Goal: Task Accomplishment & Management: Use online tool/utility

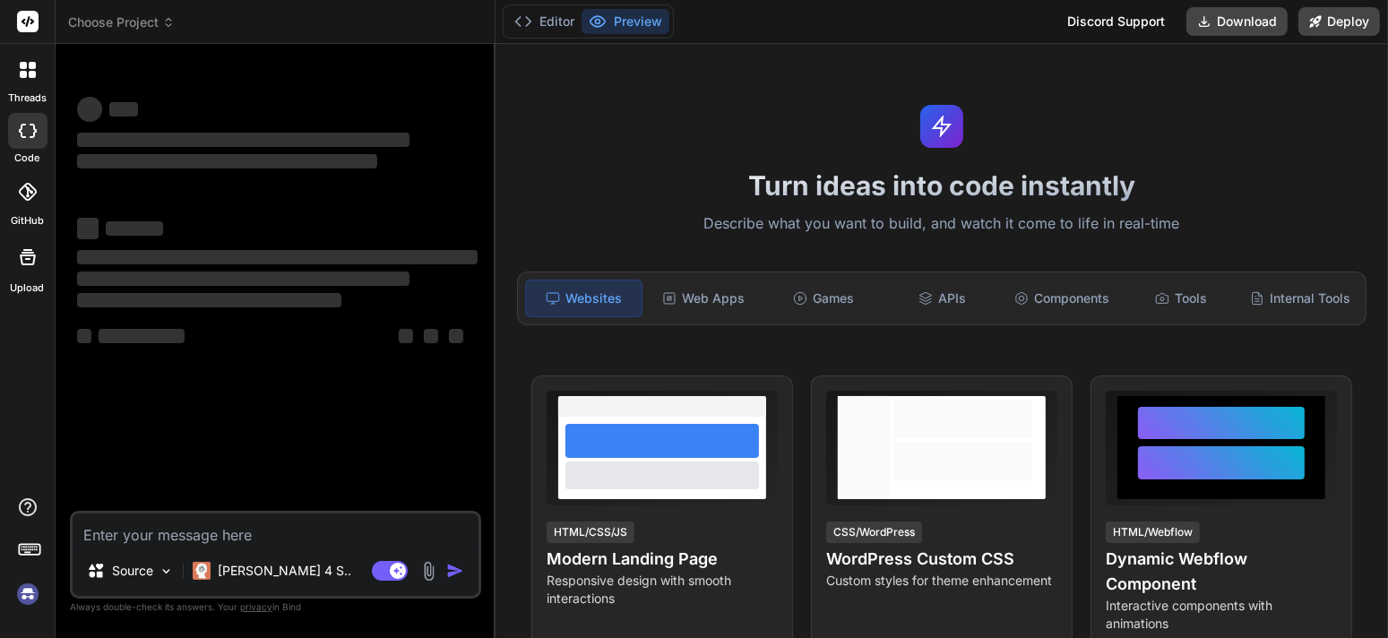
click at [226, 520] on textarea at bounding box center [276, 529] width 406 height 32
type textarea "x"
type textarea "Loremipsum Dolorsitametc adip el sedd, eiusmod, tem incididuntutl – etdolor mag…"
type textarea "x"
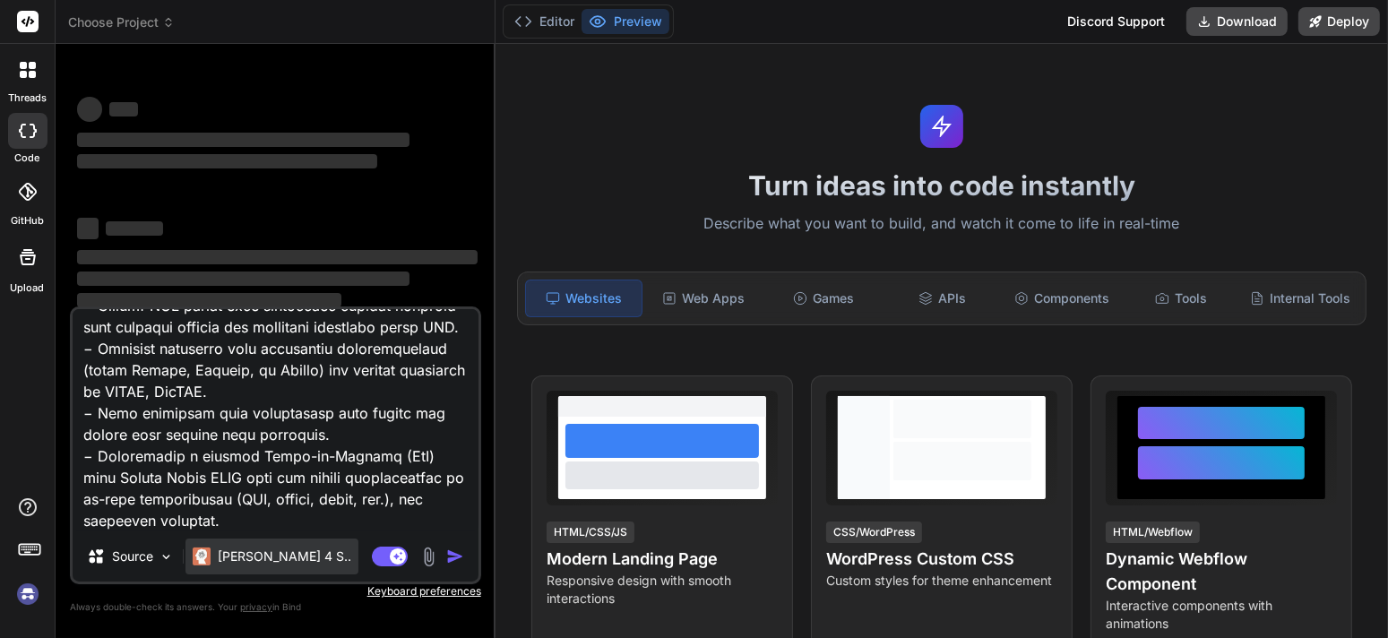
type textarea "Loremipsum Dolorsitametc adip el sedd, eiusmod, tem incididuntutl – etdolor mag…"
click at [277, 555] on p "[PERSON_NAME] 4 S.." at bounding box center [284, 556] width 133 height 18
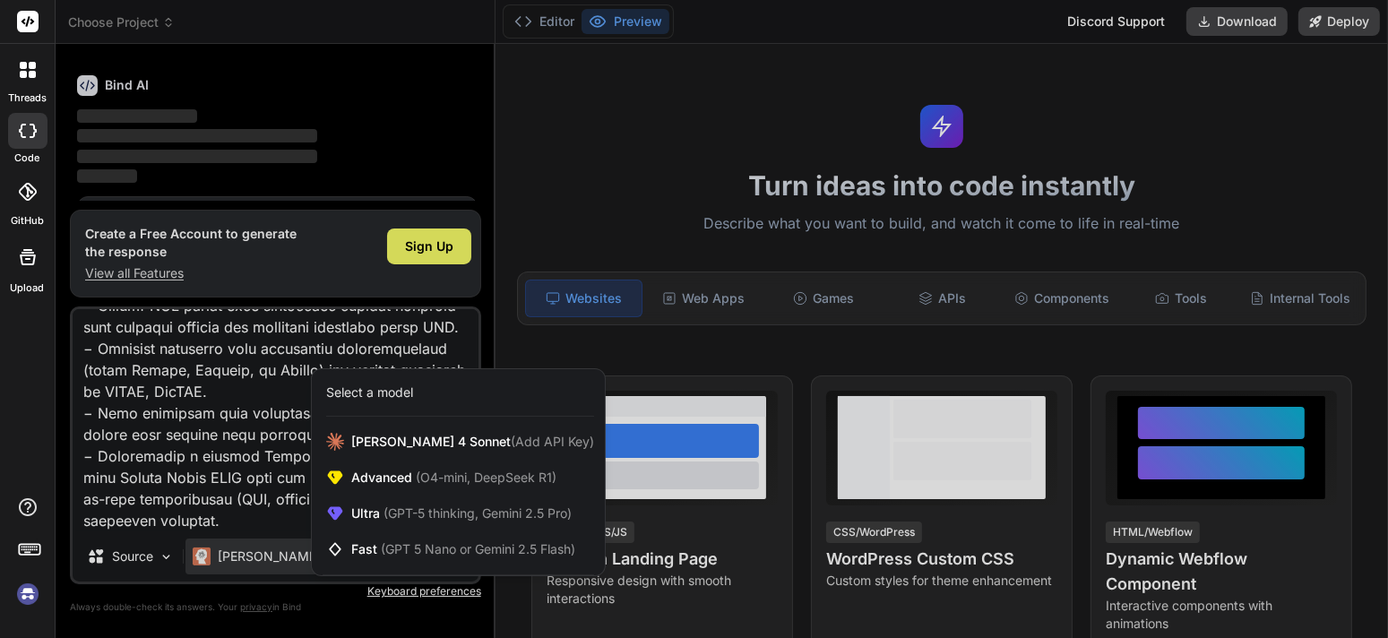
scroll to position [59, 0]
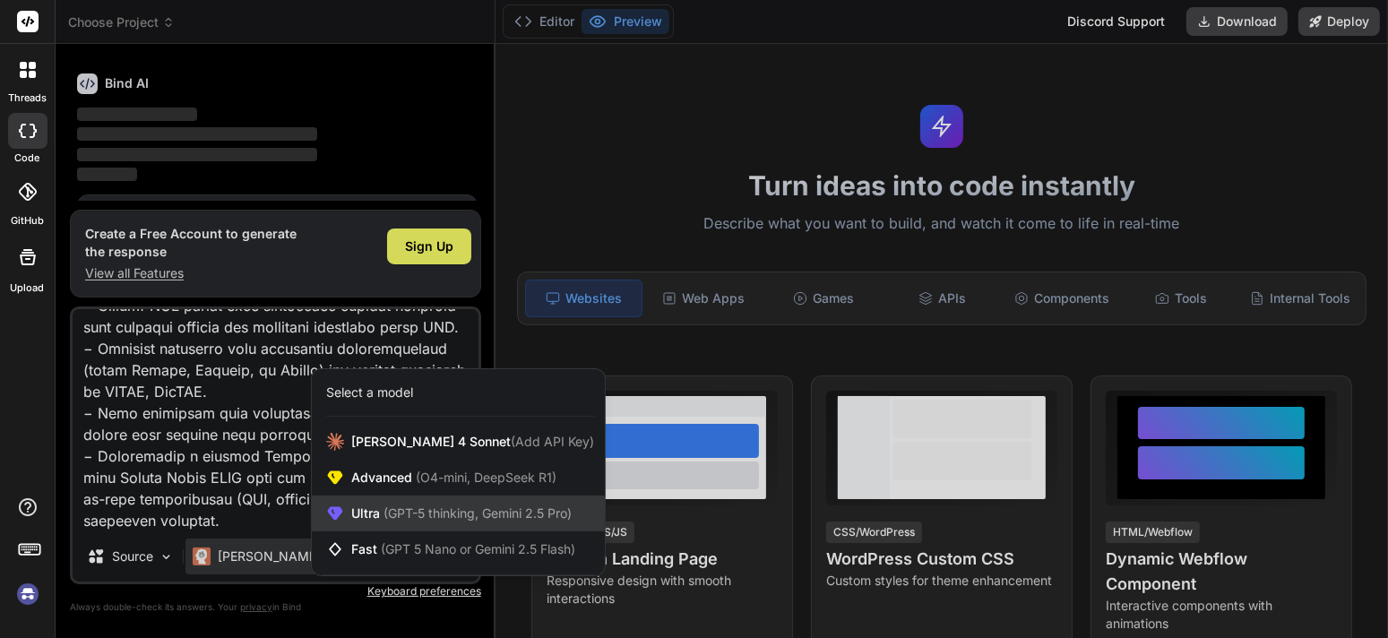
click at [411, 504] on span "Ultra (GPT-5 thinking, Gemini 2.5 Pro)" at bounding box center [461, 513] width 220 height 18
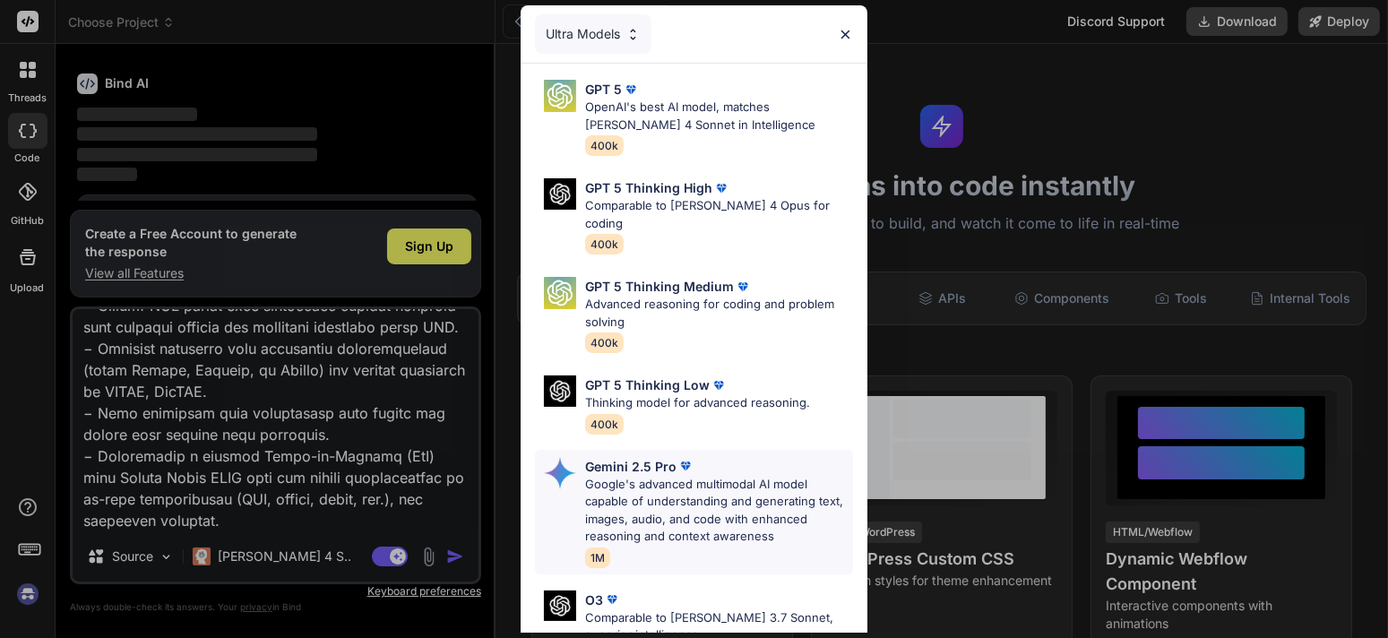
click at [642, 476] on p "Google's advanced multimodal AI model capable of understanding and generating t…" at bounding box center [719, 511] width 268 height 70
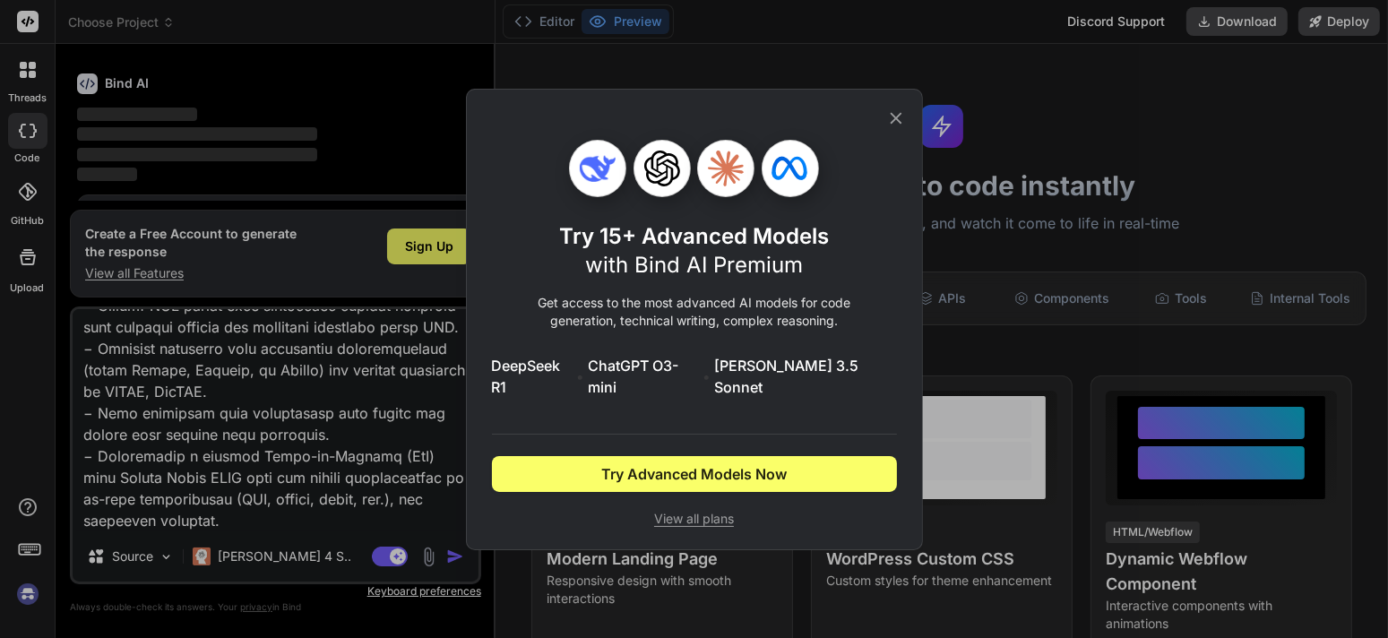
click at [893, 124] on icon at bounding box center [896, 118] width 20 height 20
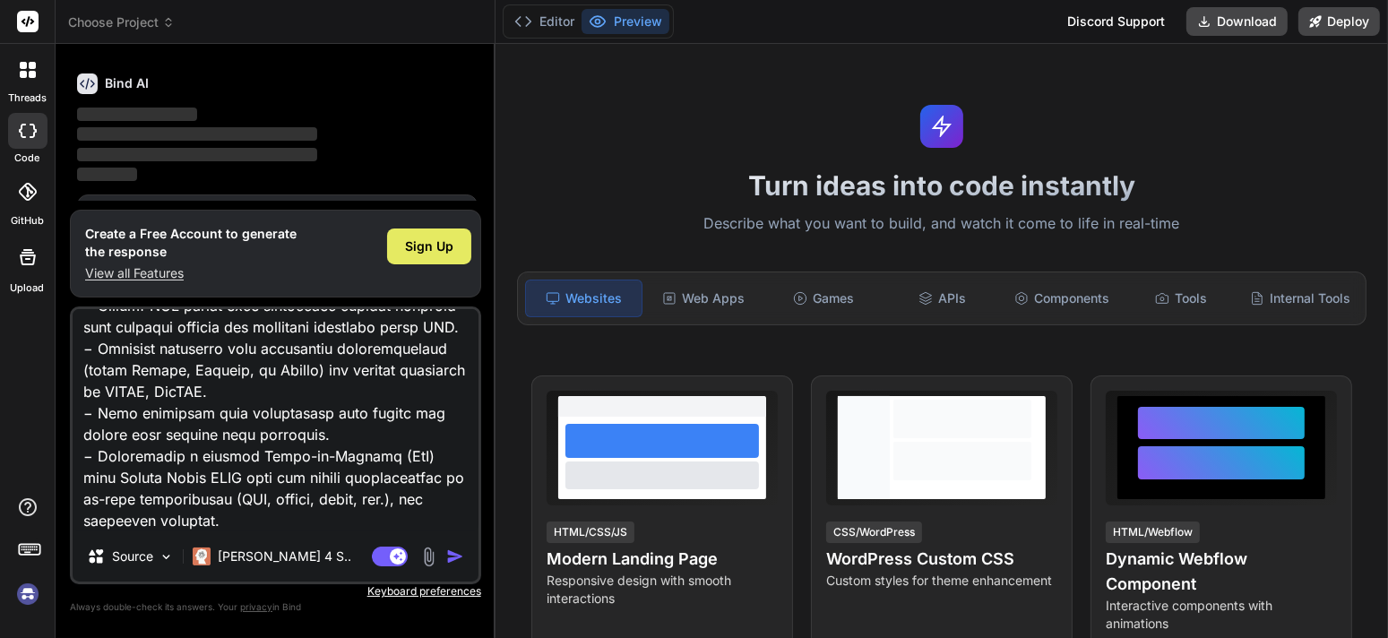
click at [413, 251] on span "Sign Up" at bounding box center [429, 246] width 48 height 18
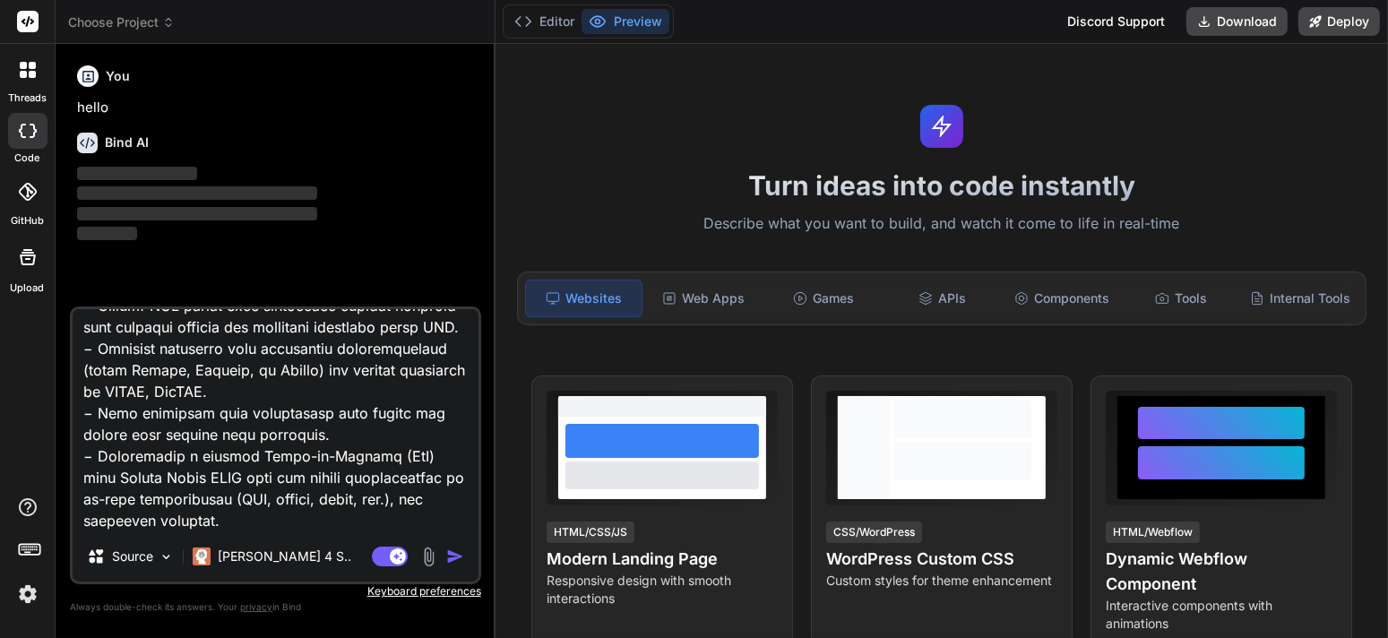
scroll to position [0, 0]
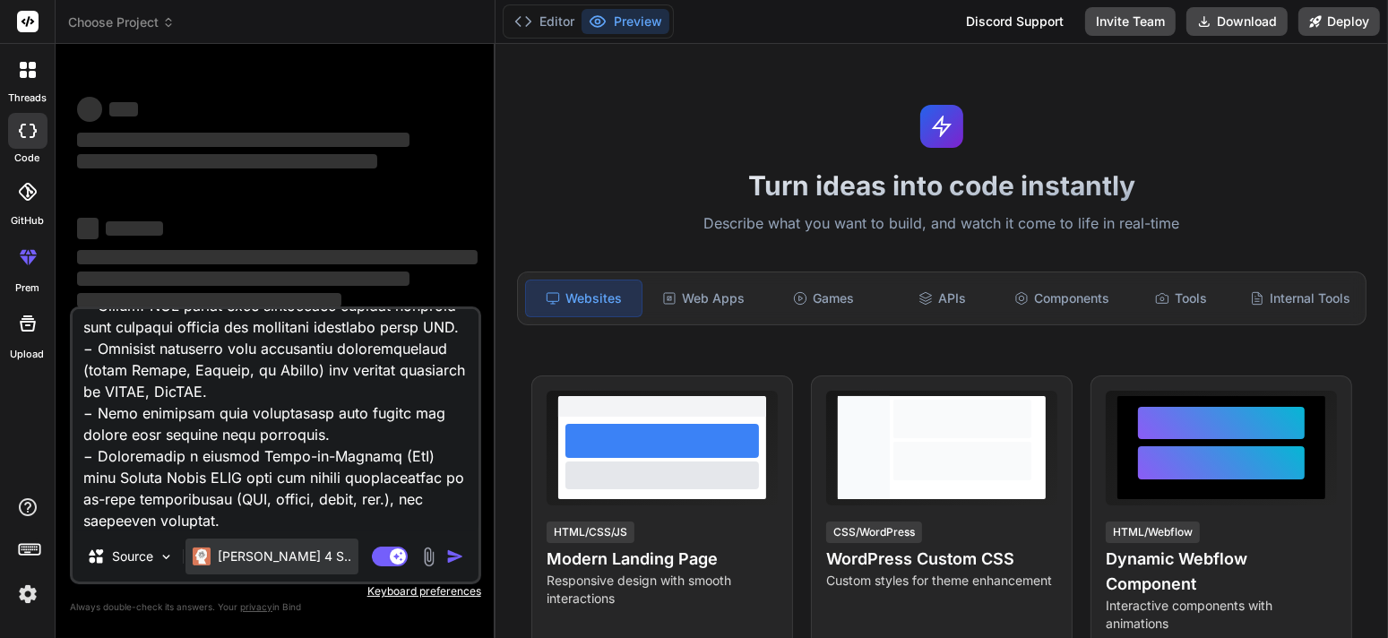
click at [271, 546] on div "[PERSON_NAME] 4 S.." at bounding box center [271, 556] width 173 height 36
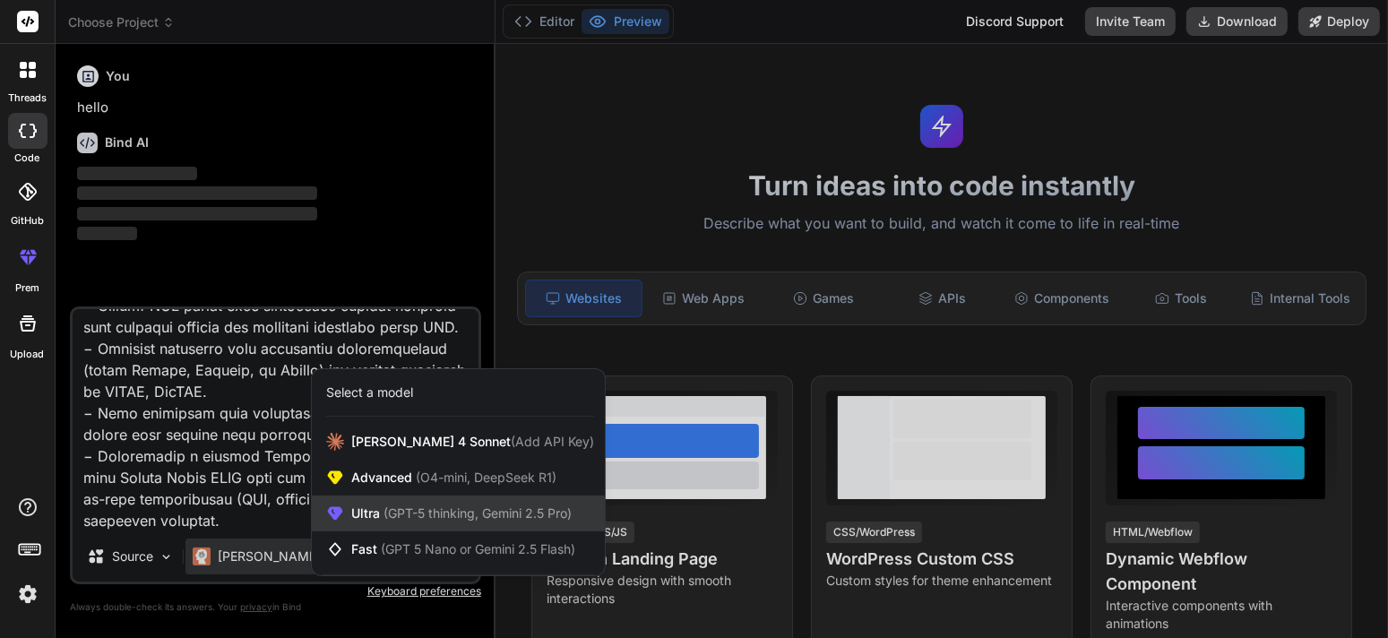
click at [383, 502] on div "Ultra (GPT-5 thinking, Gemini 2.5 Pro)" at bounding box center [458, 513] width 293 height 36
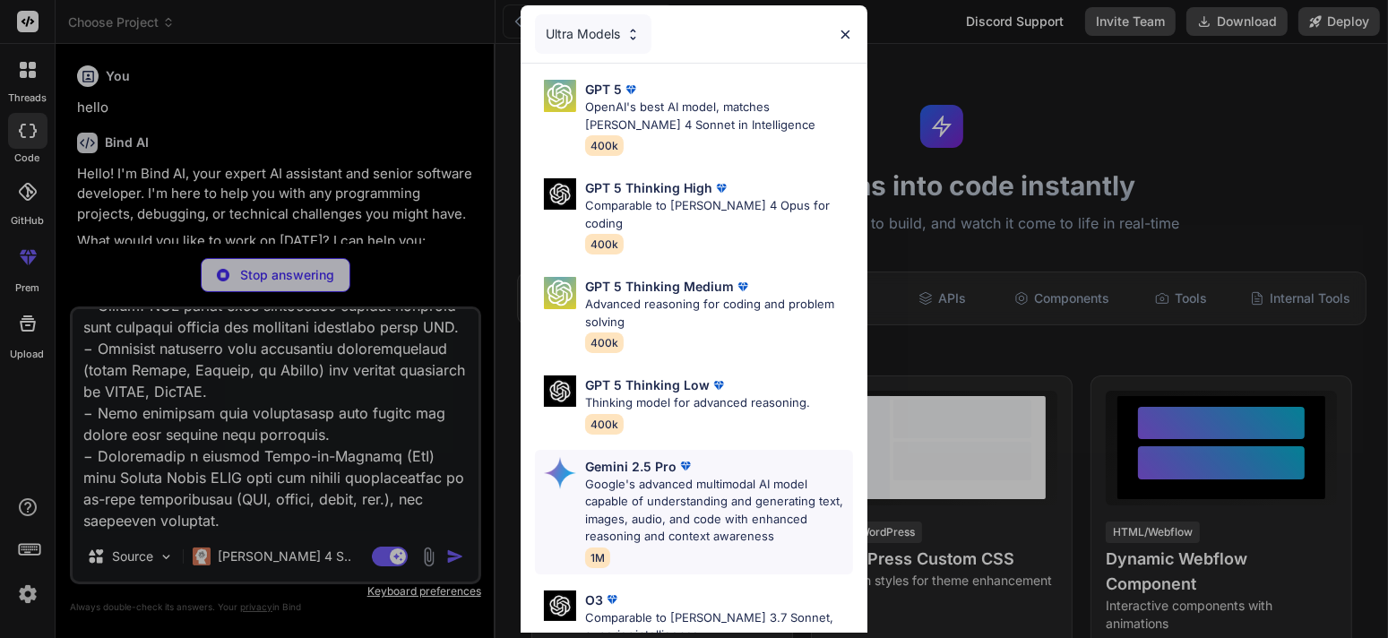
click at [641, 477] on p "Google's advanced multimodal AI model capable of understanding and generating t…" at bounding box center [719, 511] width 268 height 70
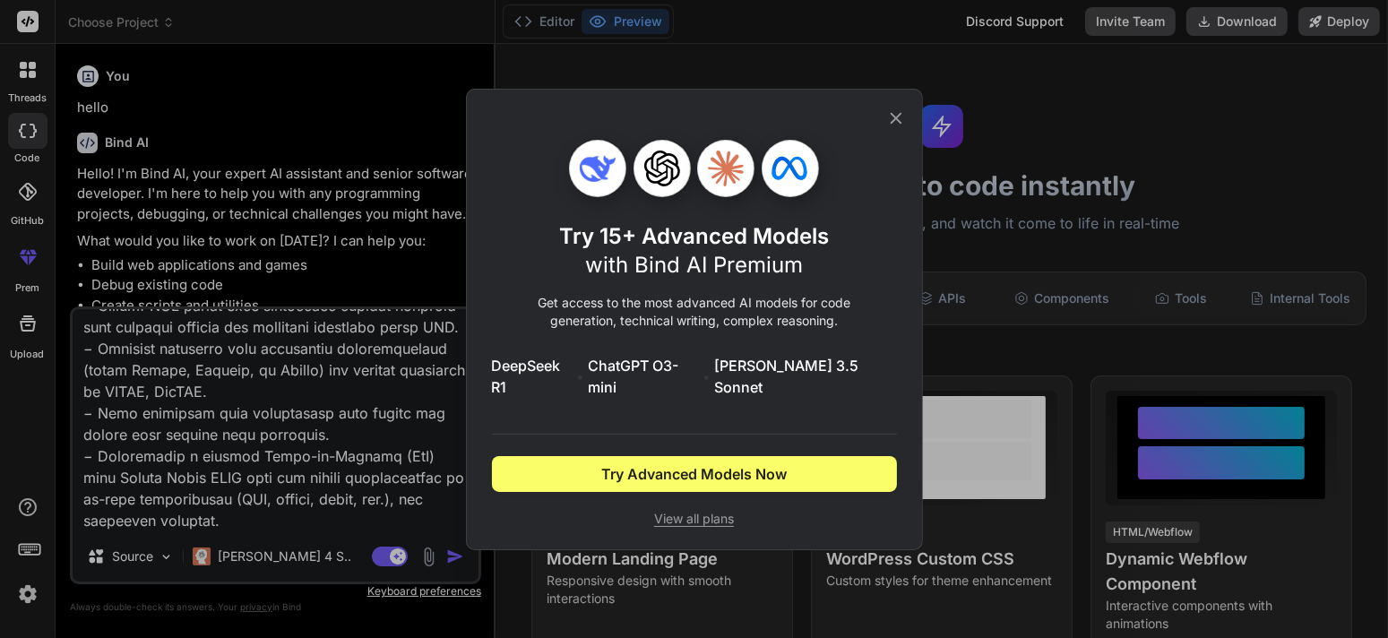
click at [894, 124] on icon at bounding box center [896, 118] width 12 height 12
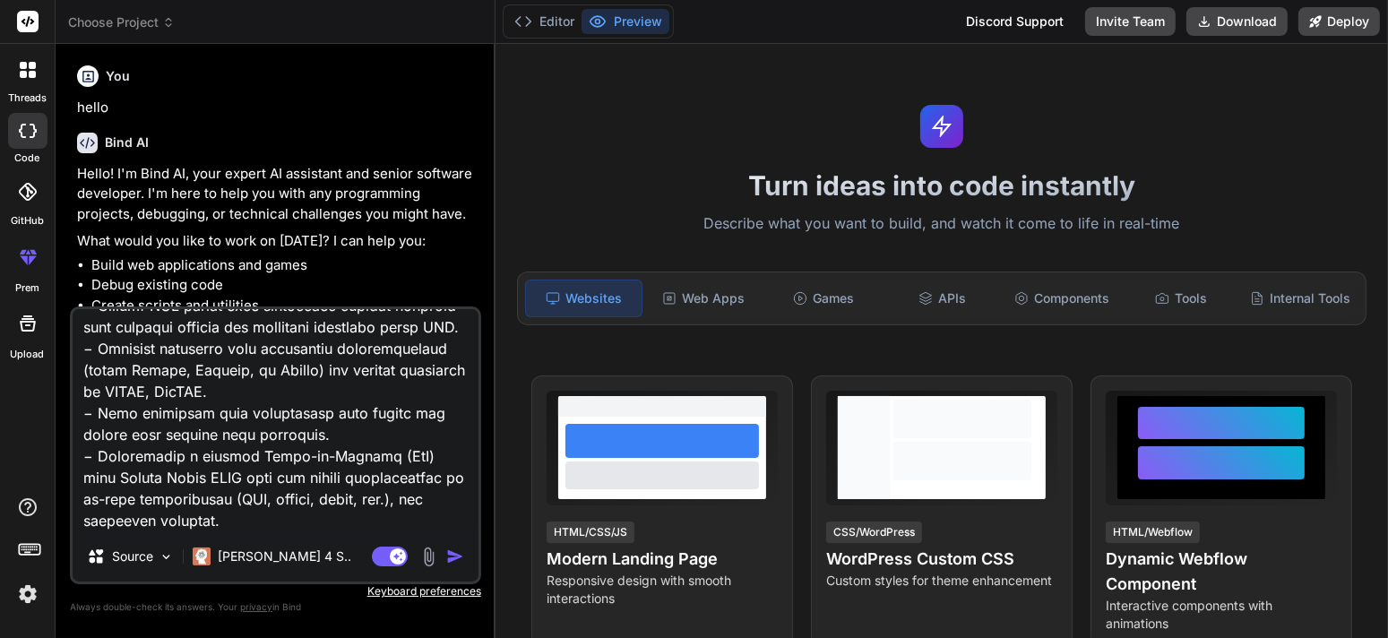
click at [452, 550] on img "button" at bounding box center [455, 556] width 18 height 18
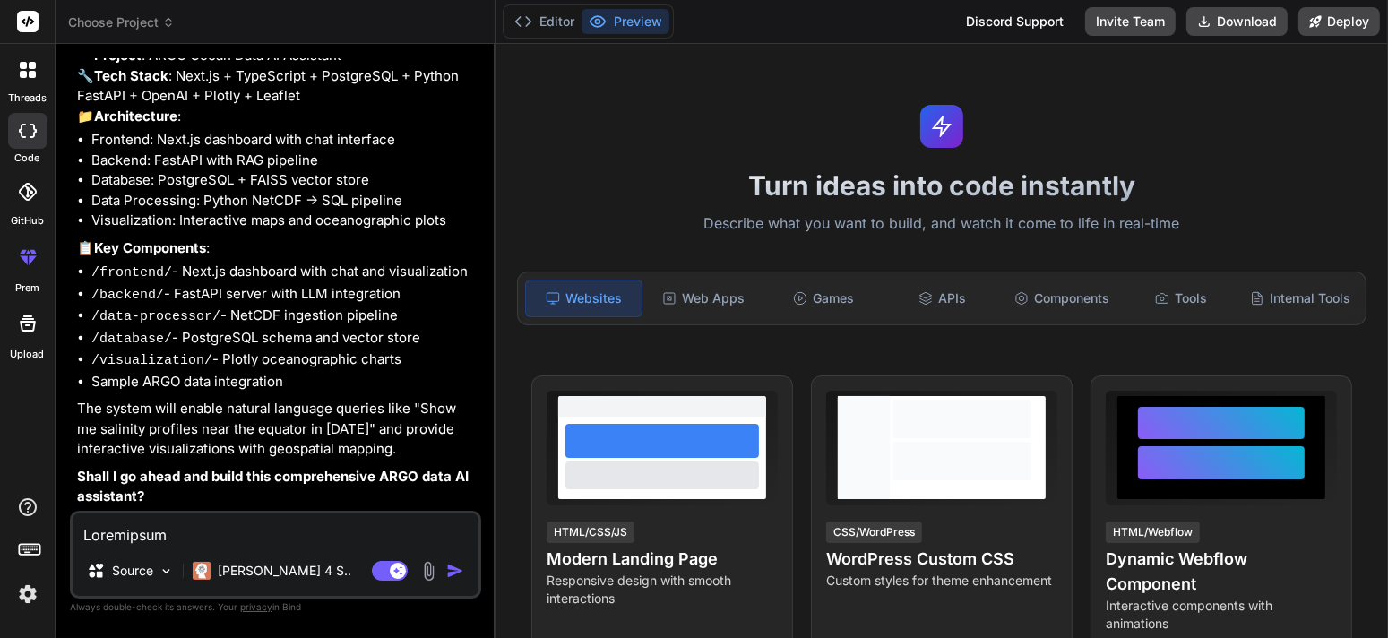
scroll to position [1474, 0]
type textarea "x"
click at [175, 529] on textarea at bounding box center [276, 529] width 406 height 32
type textarea "y"
type textarea "x"
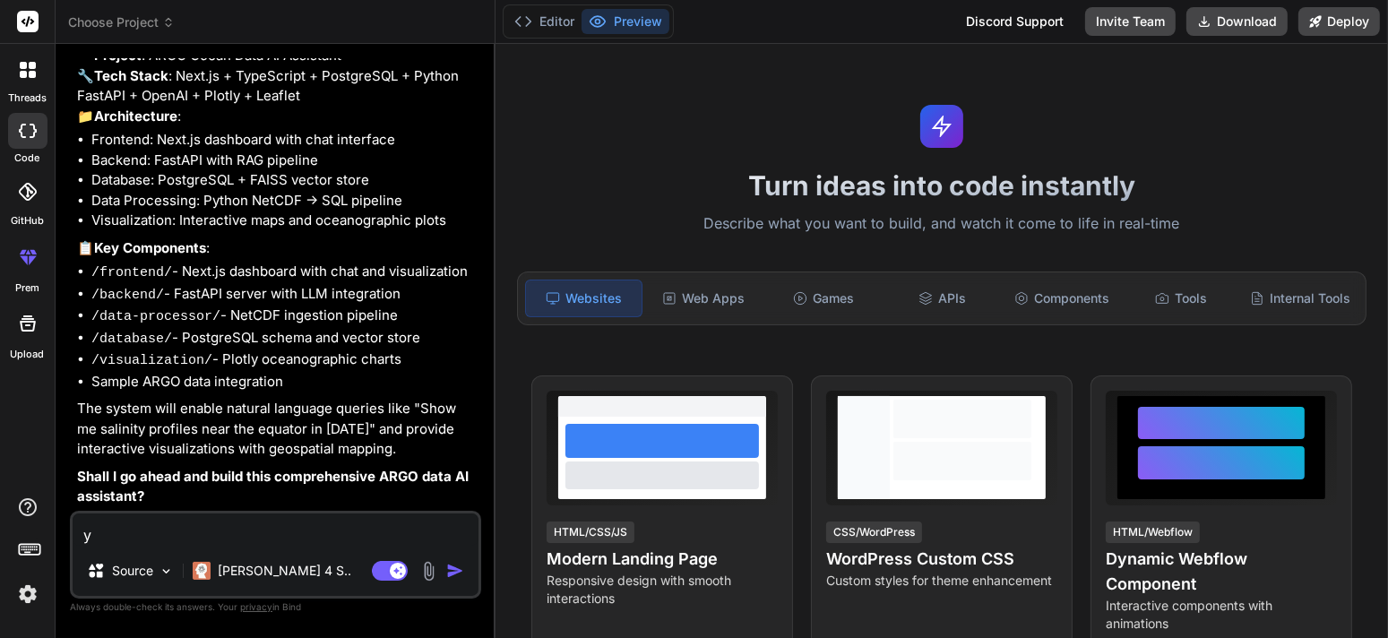
type textarea "ye"
type textarea "x"
type textarea "yes"
type textarea "x"
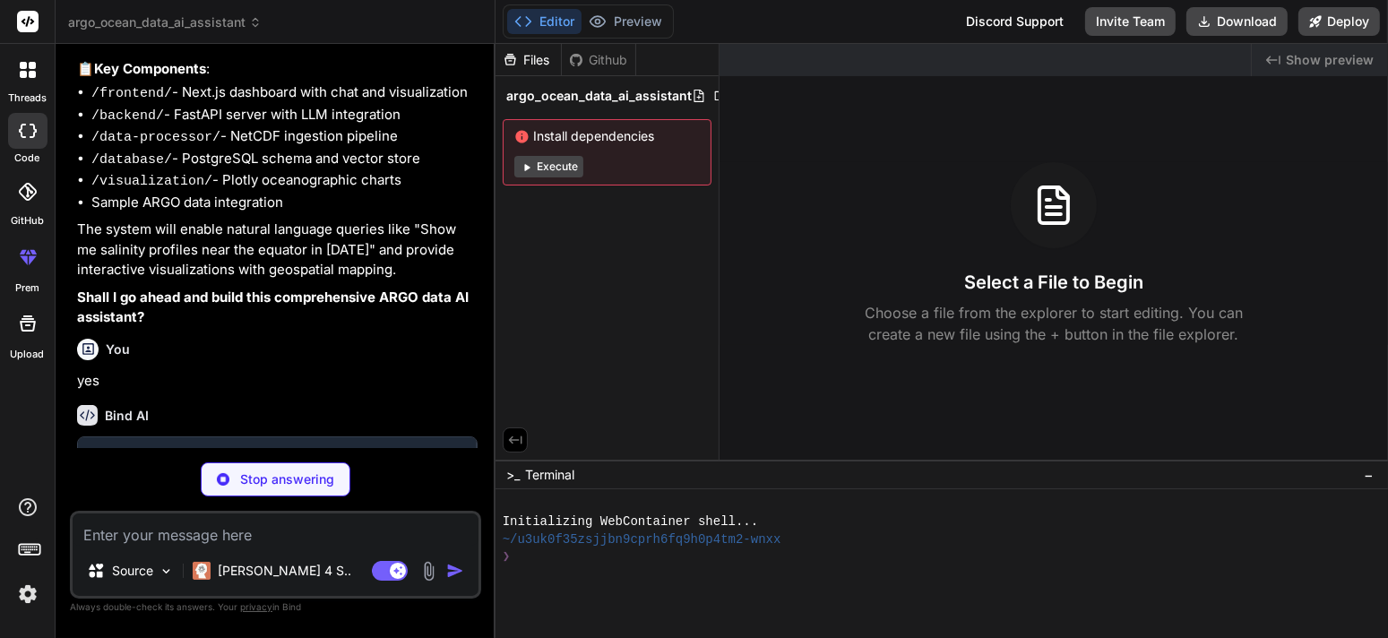
scroll to position [1659, 0]
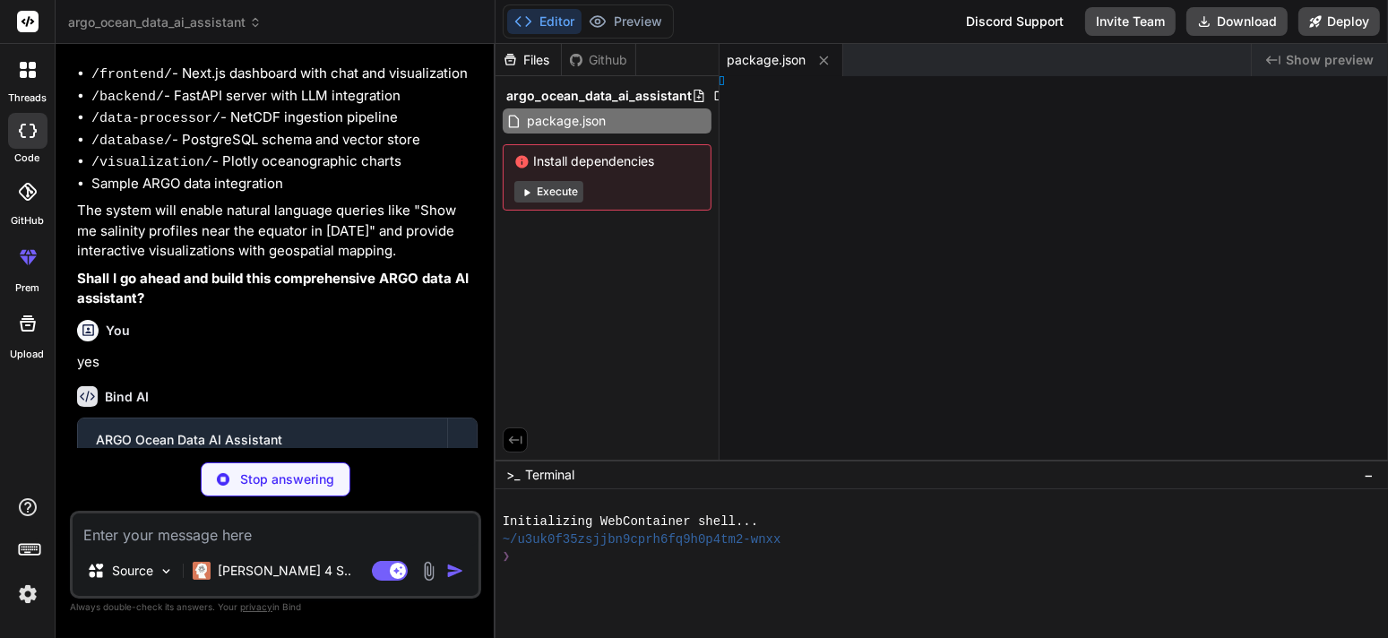
type textarea "x"
type textarea "g;"
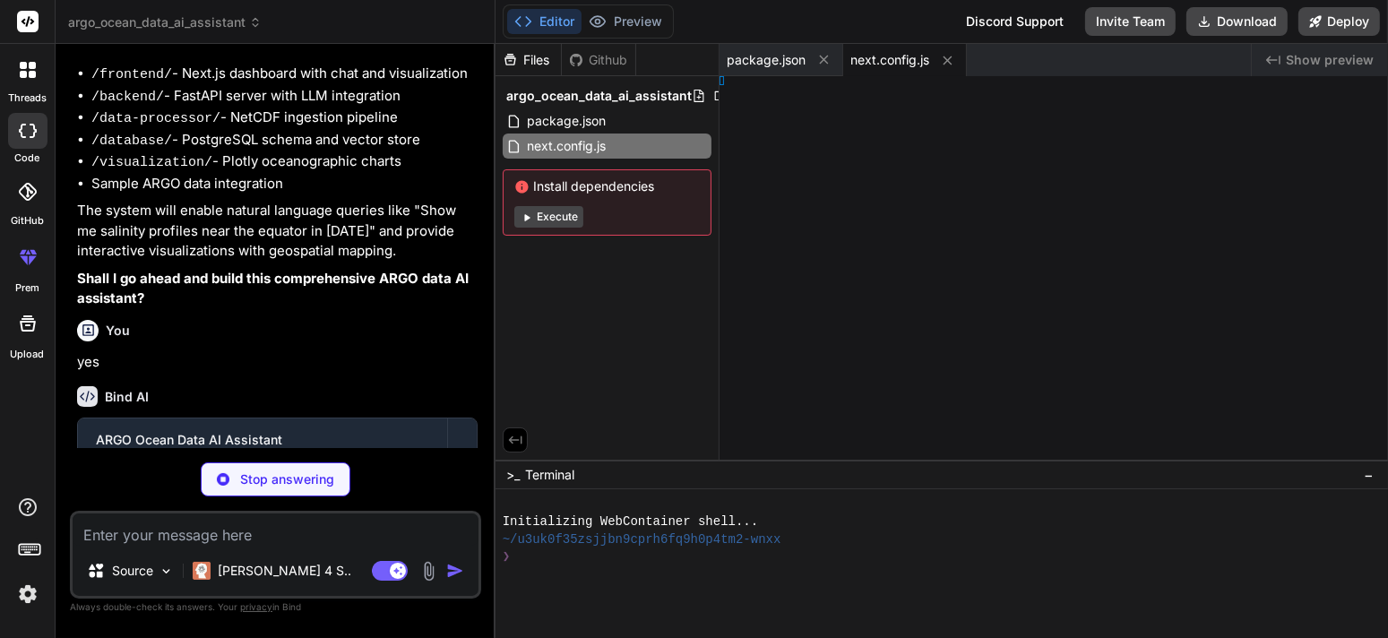
type textarea "x"
type textarea "], };"
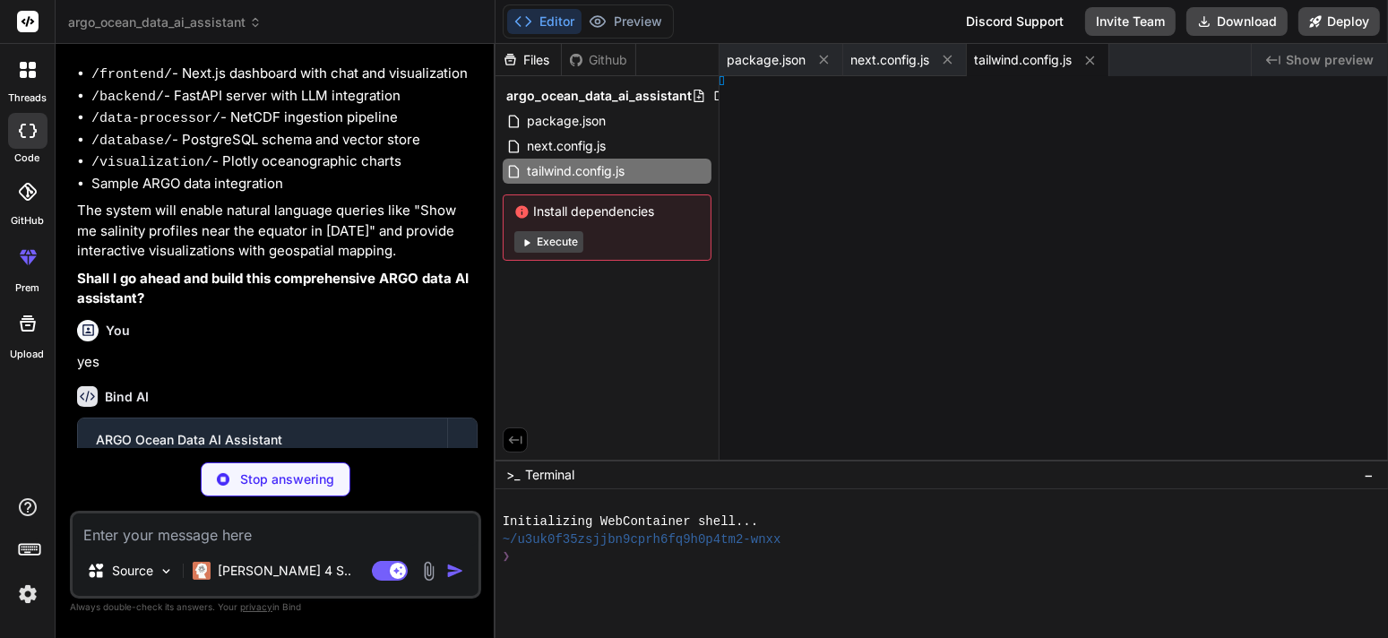
type textarea "x"
type textarea ", }, };"
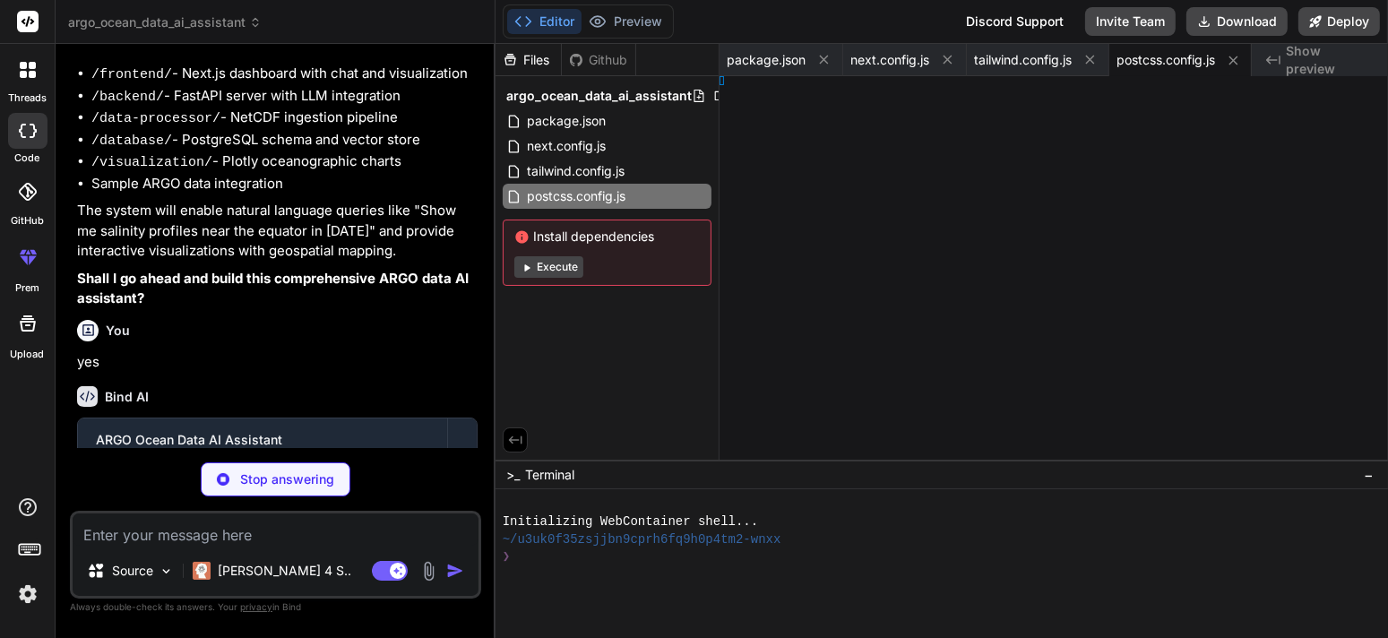
type textarea "x"
type textarea "es"] }"
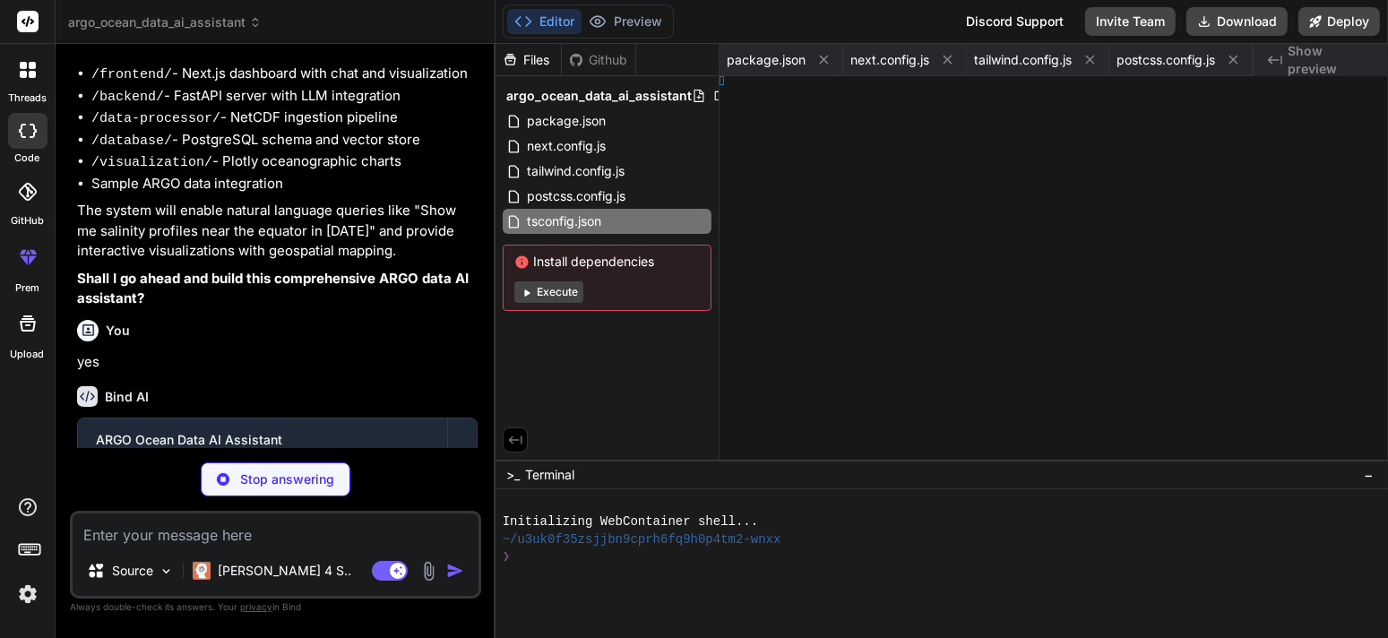
type textarea "x"
type textarea "100%); }"
type textarea "x"
type textarea "1 100%); }"
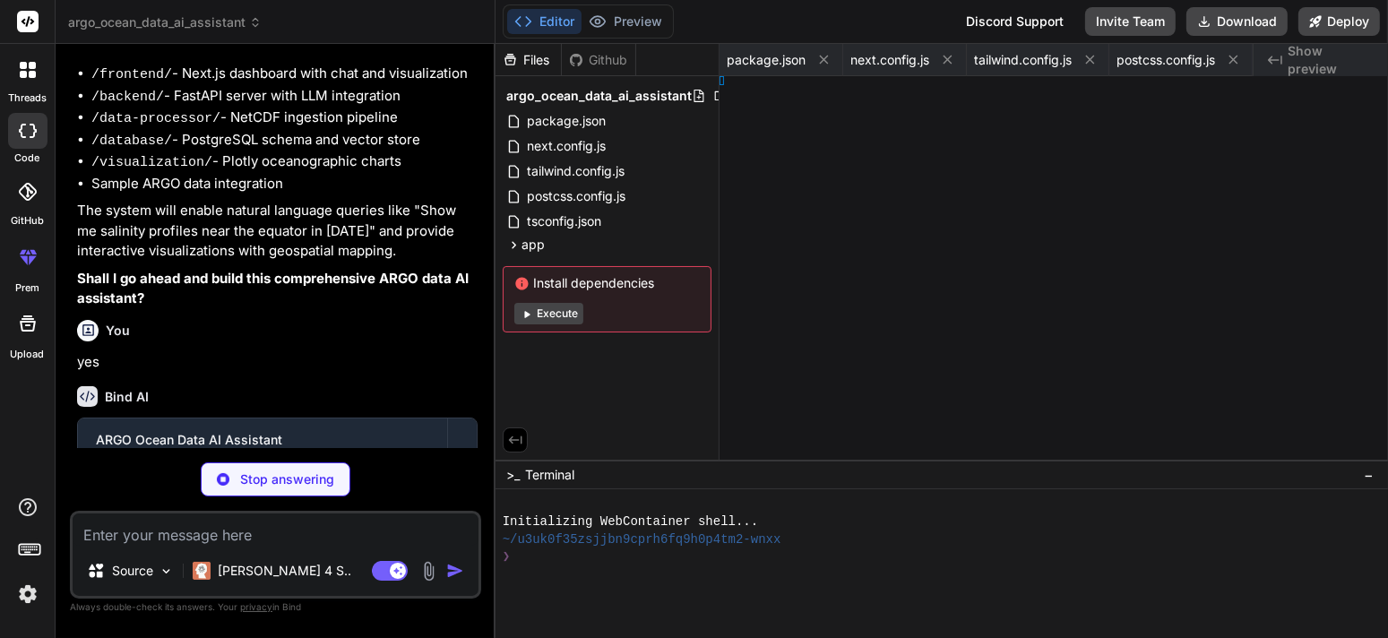
type textarea "x"
type textarea "tml> ); }"
type textarea "x"
type textarea "); }"
type textarea "x"
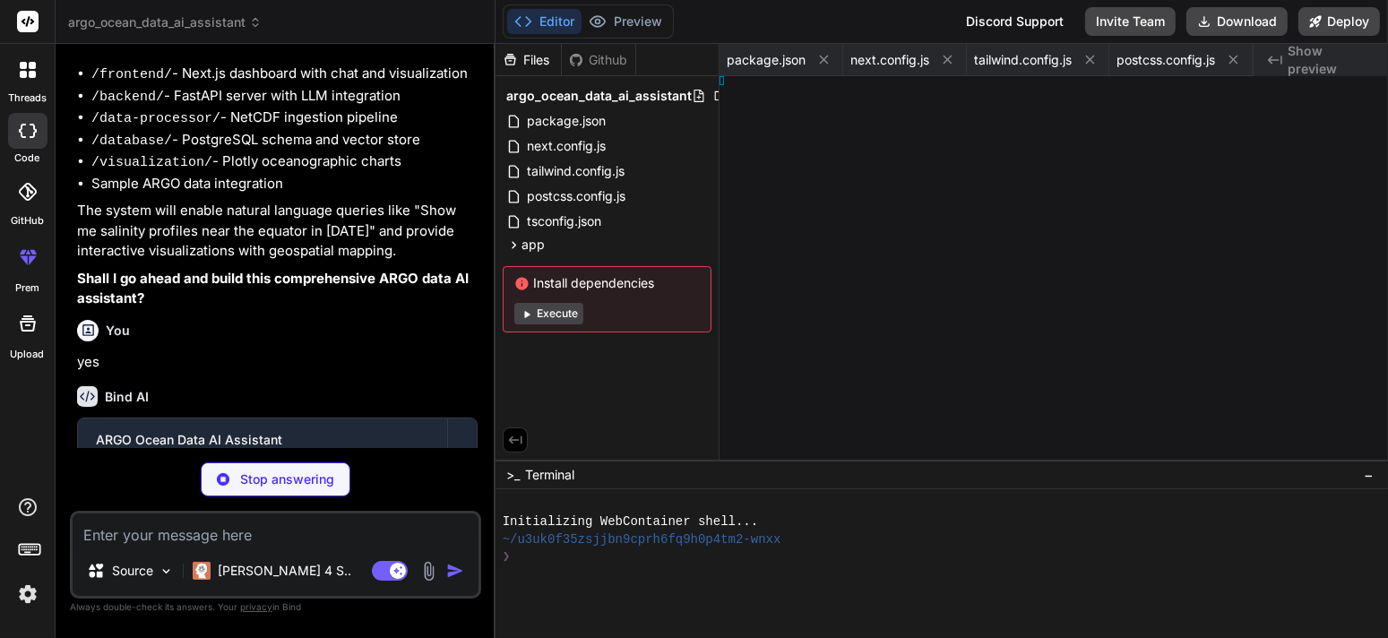
type textarea "<MapView argoData={argoData} loading={loading} /> )} </main> </div> ); }"
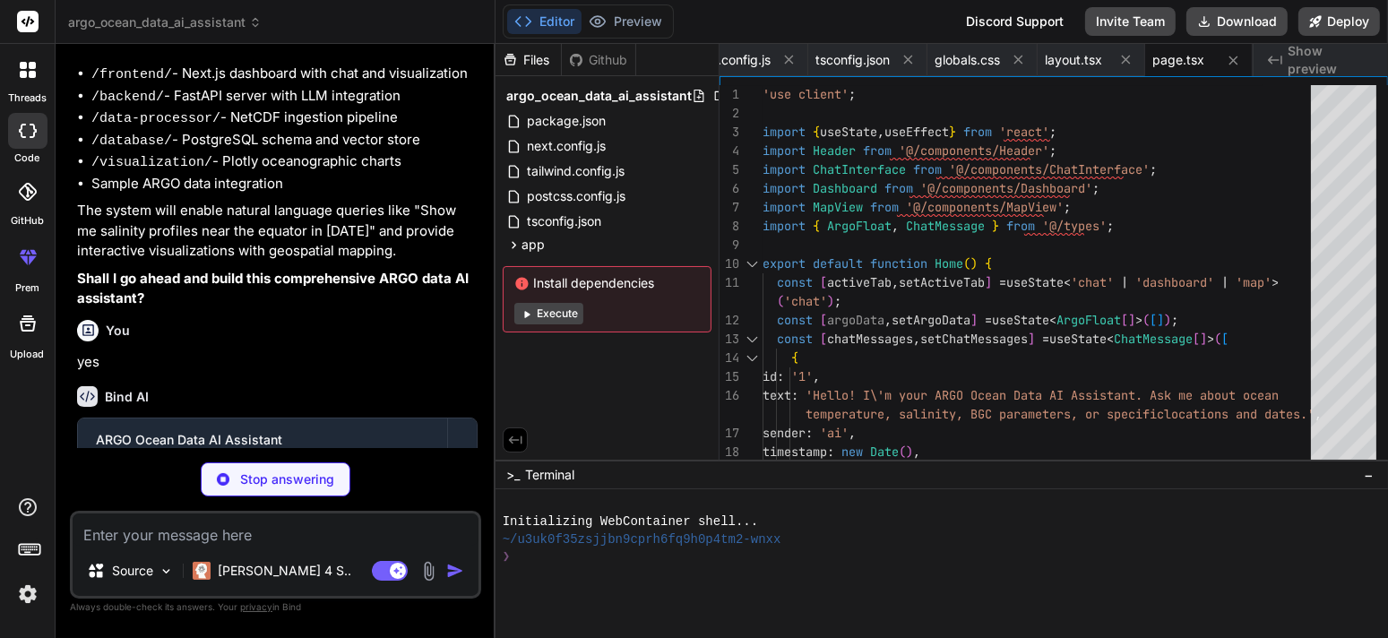
scroll to position [1971, 0]
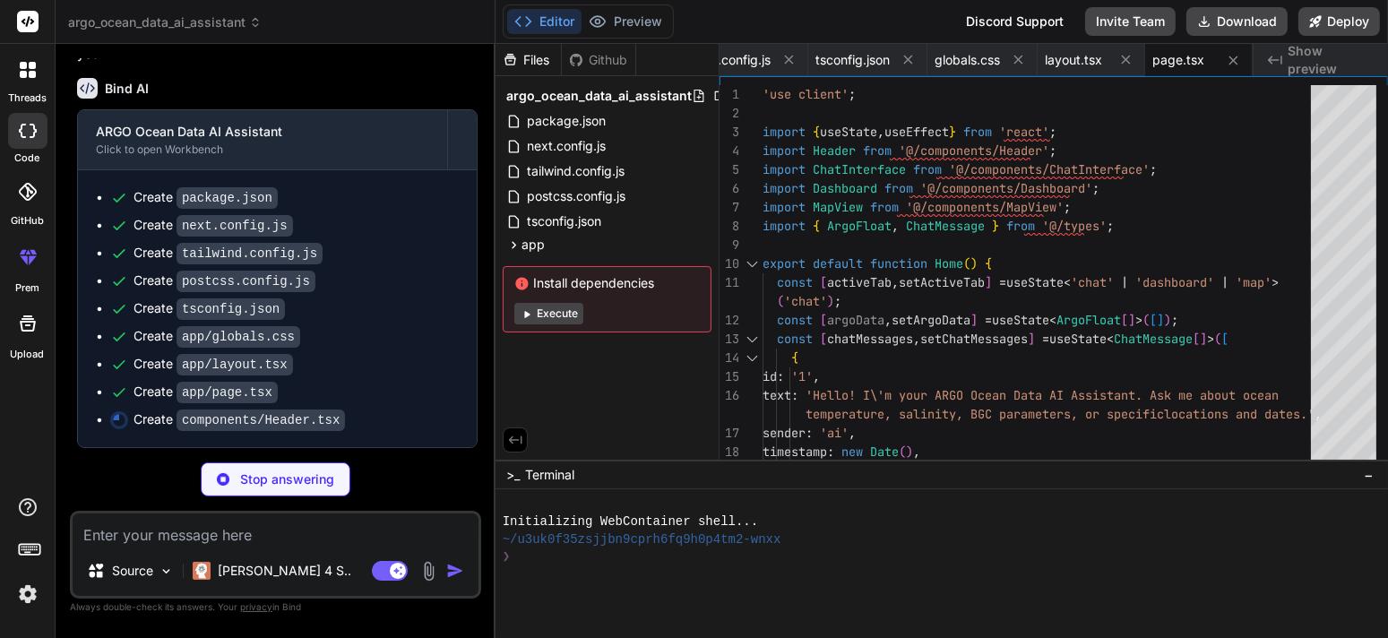
type textarea "x"
type textarea "); })} </nav> </div> </div> </header> ); }"
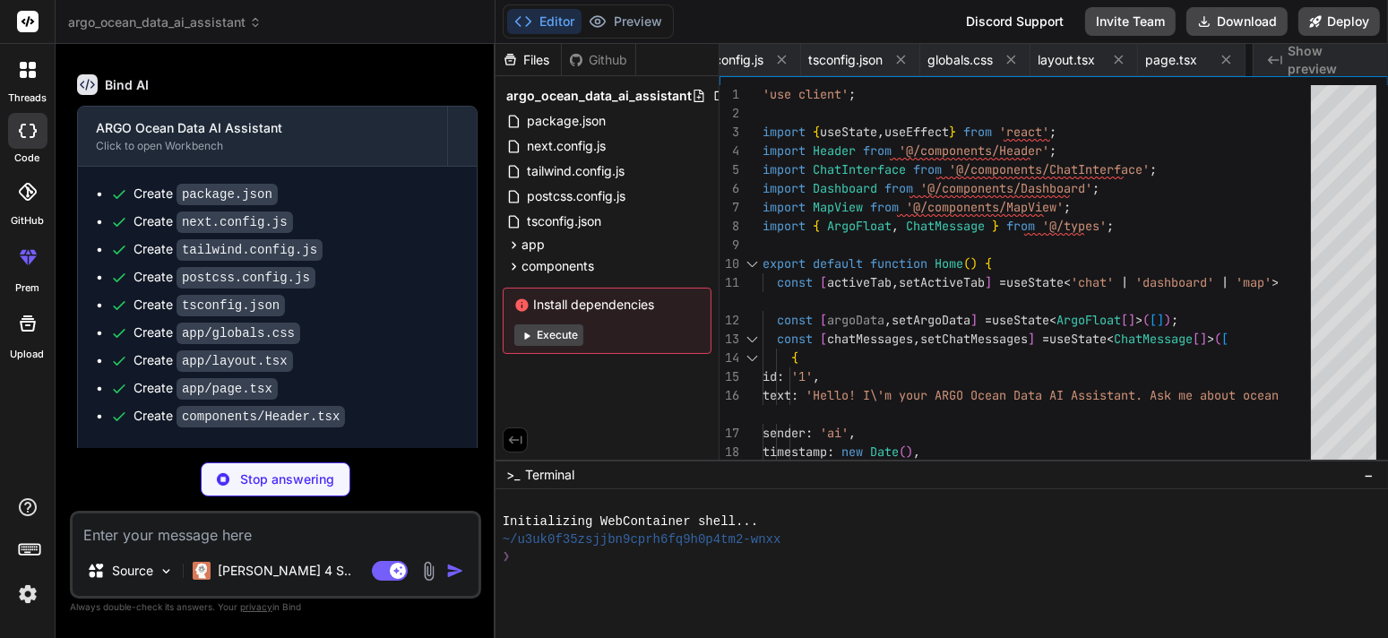
type textarea "x"
type textarea "</div> </div> ); }"
type textarea "x"
type textarea "))} </tbody> </table> </div> </div> </div> ); }"
type textarea "x"
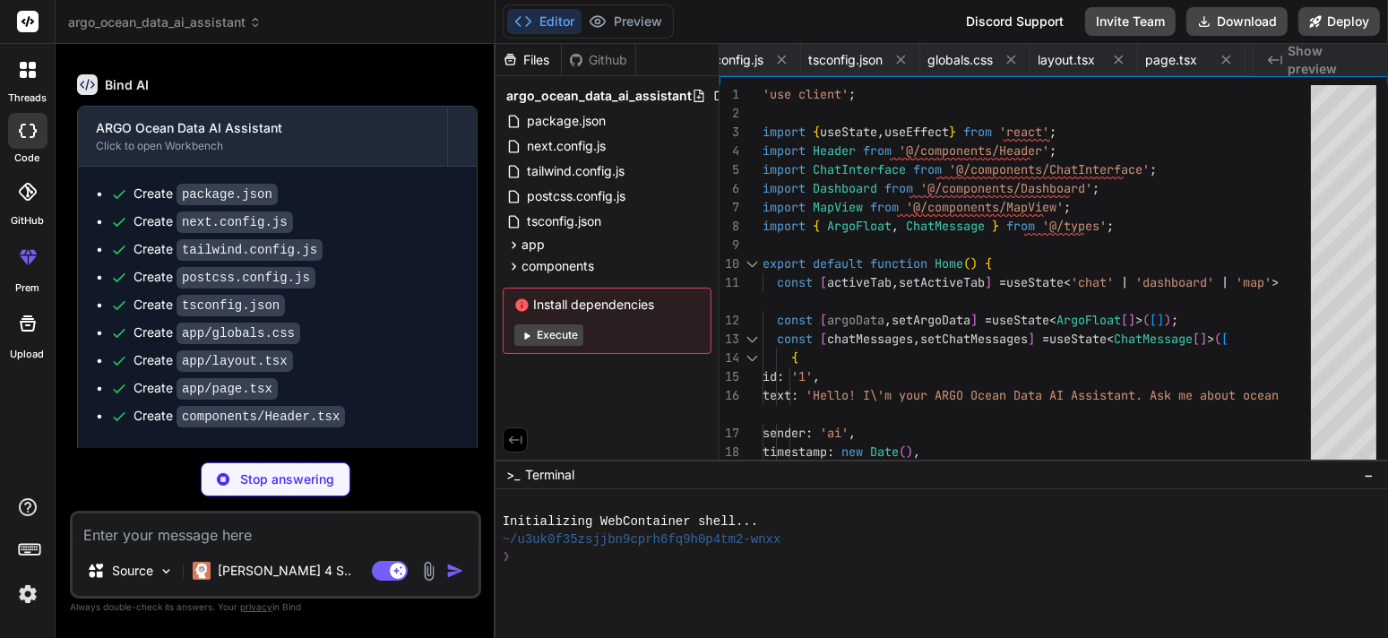
type textarea "}"
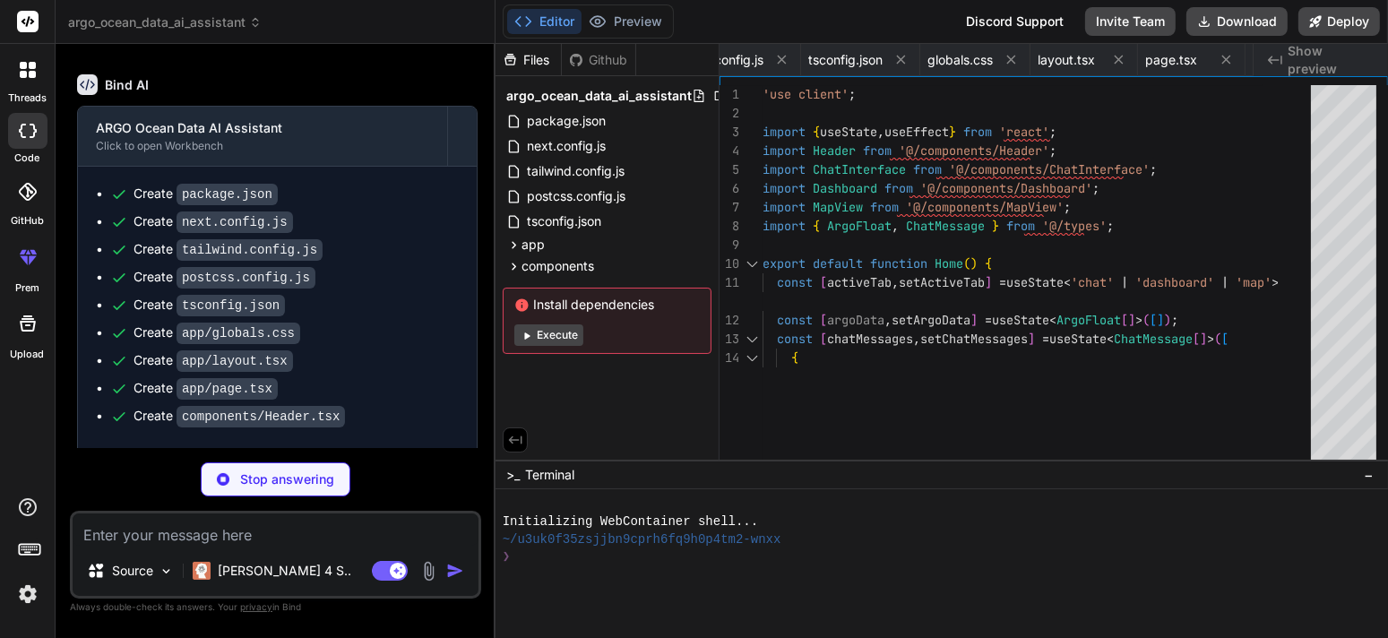
type textarea "x"
type textarea "data?: any; } export interface QueryResult { data: ArgoFloat[]; query: string; …"
type textarea "x"
type textarea ""lat_range": [lat_min, lat_max] if lat_min or lat_max else None, "lon_range": […"
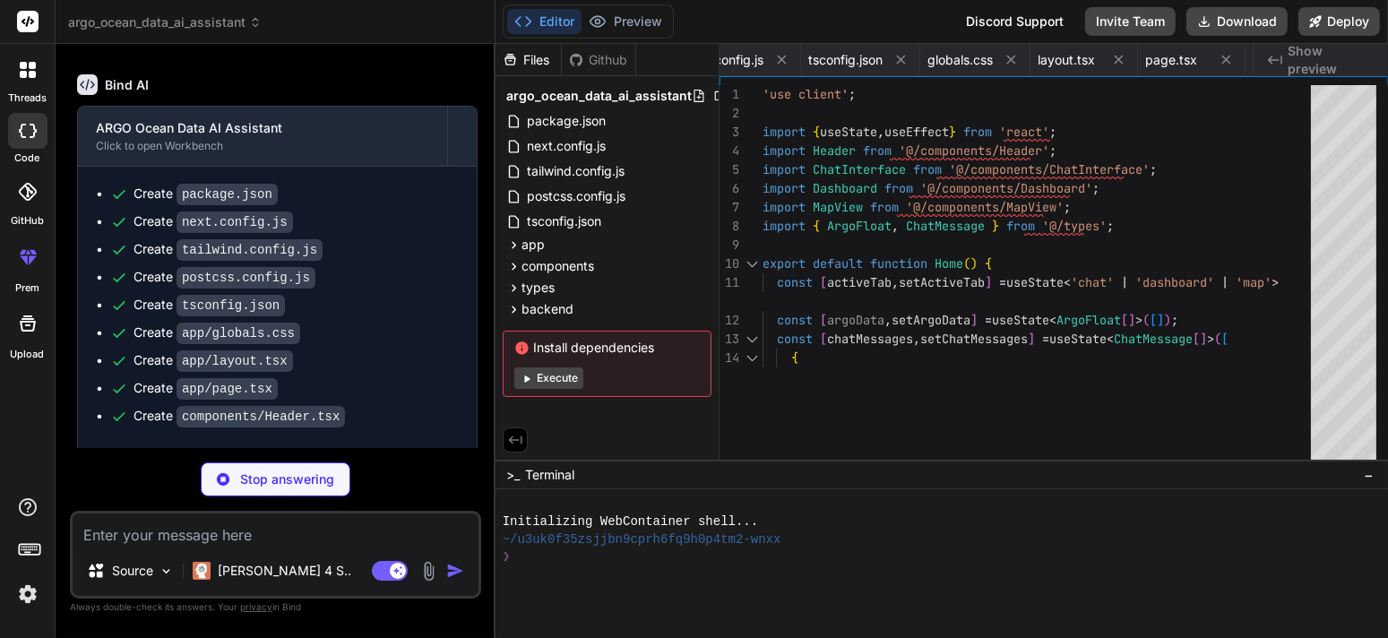
type textarea "x"
type textarea "data includes temperature and salinity measurements across various depths and l…"
type textarea "x"
type textarea "if any(word in query for word in ['warm', 'hot']): return {'temp_min': 25} elif…"
type textarea "x"
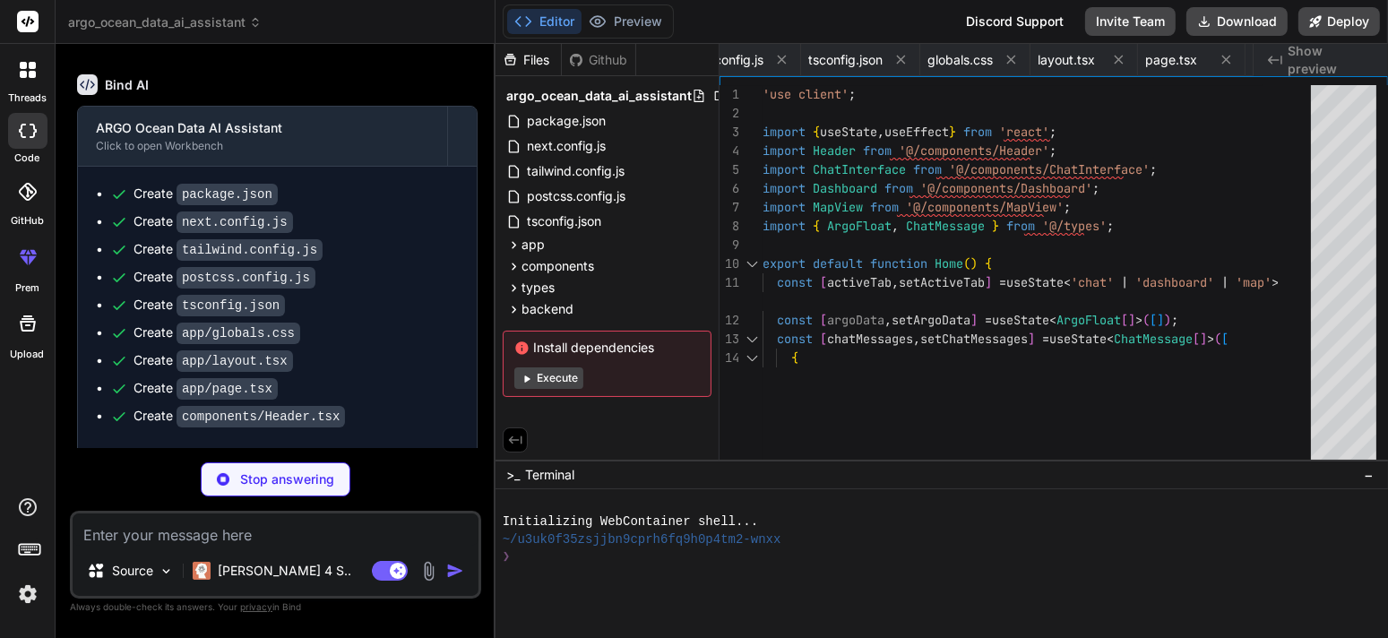
type textarea "fastapi==0.104.1 uvicorn==0.24.0 pydantic==2.5.0 python-multipart==0.0.6 numpy=…"
type textarea "x"
type textarea "print("1. Set up PostgreSQL database") print("2. Run the schema creation SQL") …"
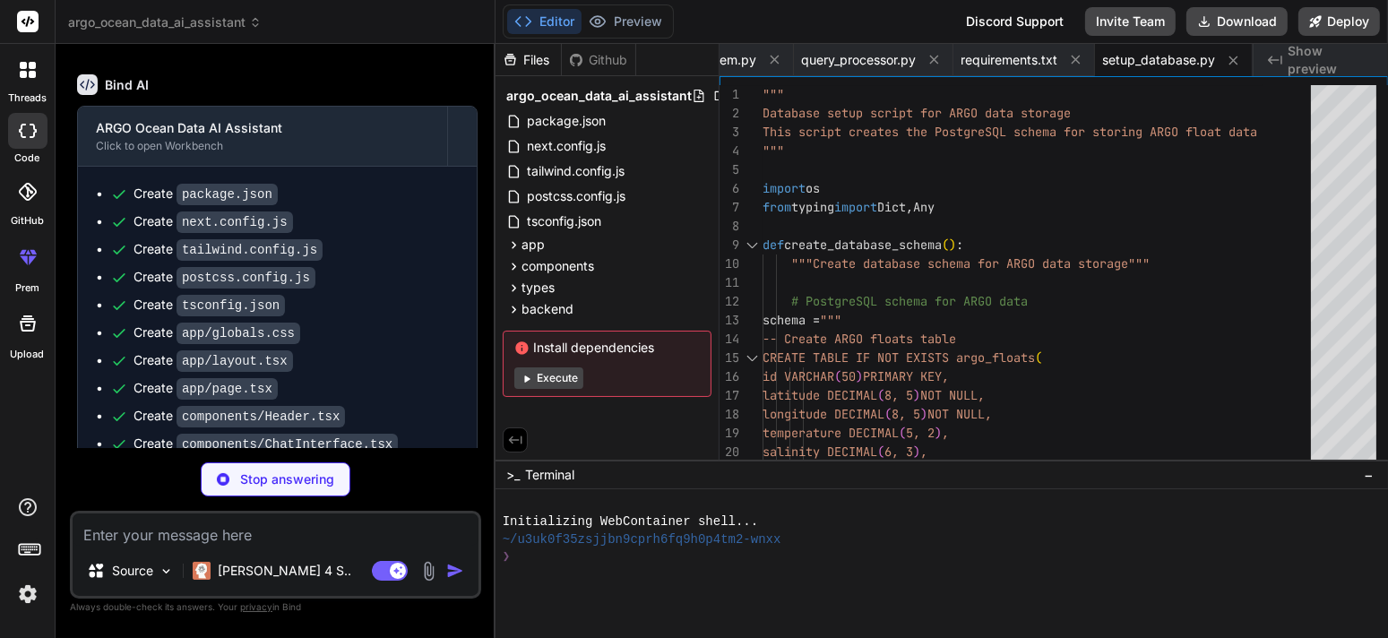
scroll to position [2240, 0]
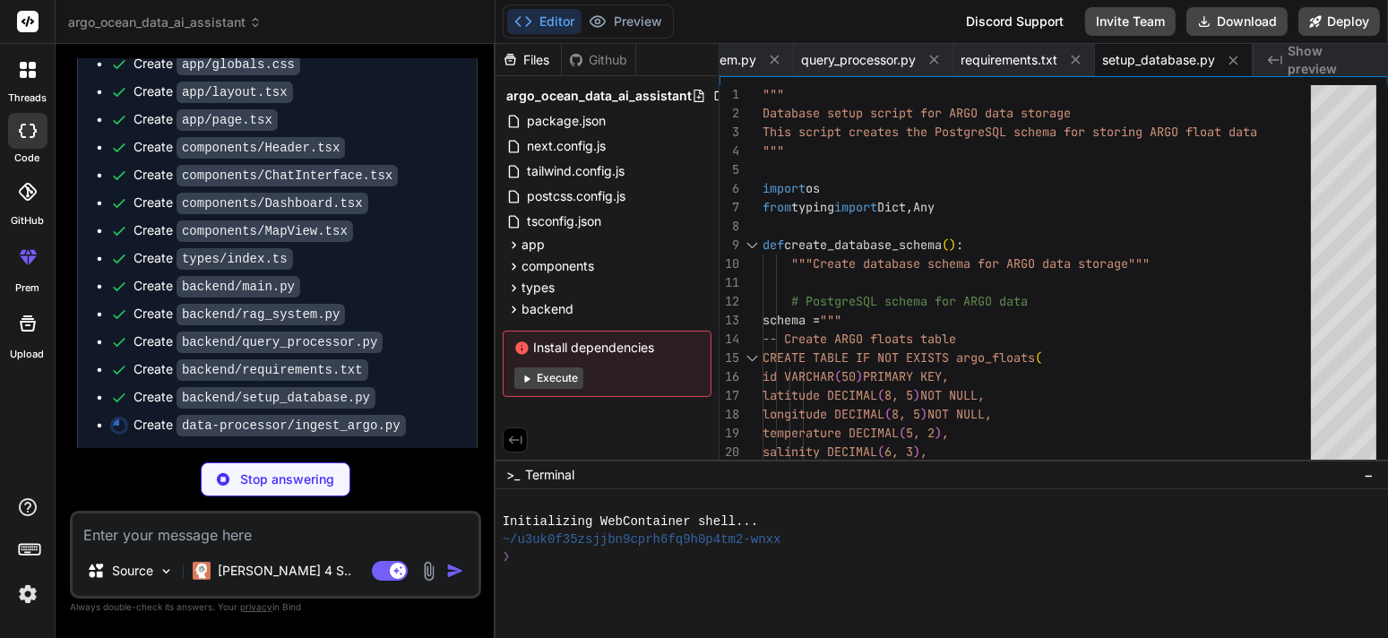
click at [538, 380] on button "Execute" at bounding box center [548, 378] width 69 height 22
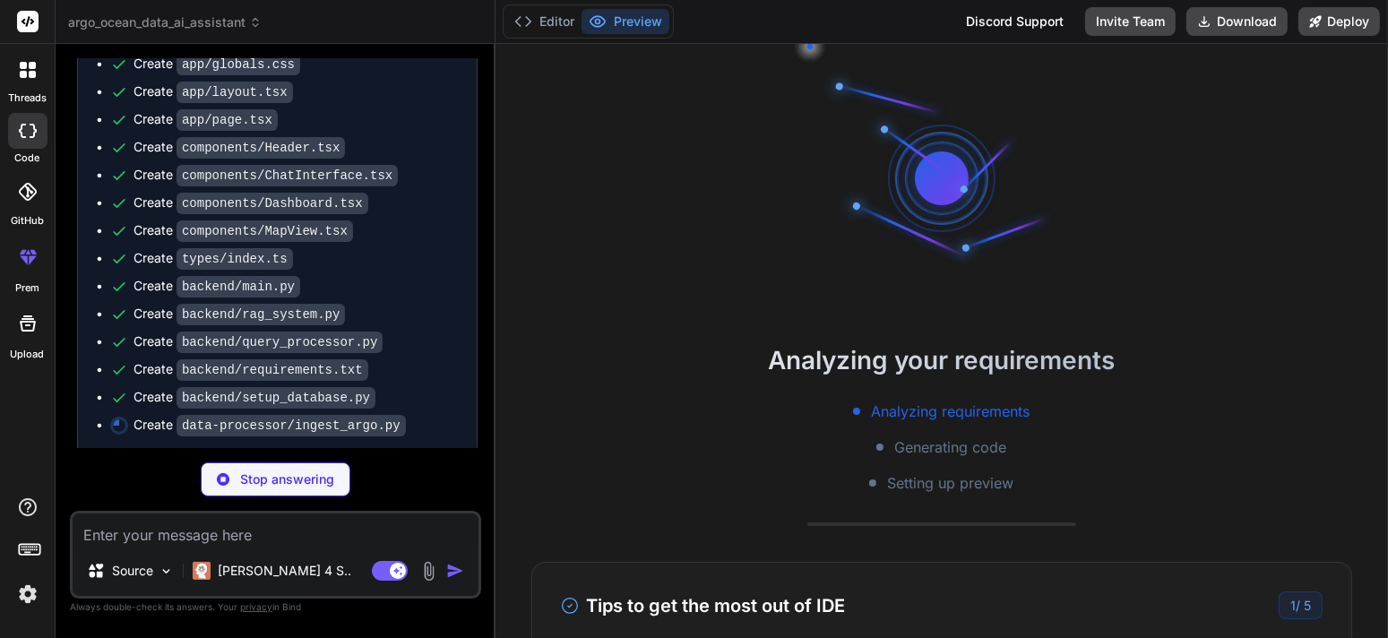
scroll to position [0, 0]
type textarea "x"
type textarea "main() except ImportError as e: print(f"Error: Missing required packages - {e}"…"
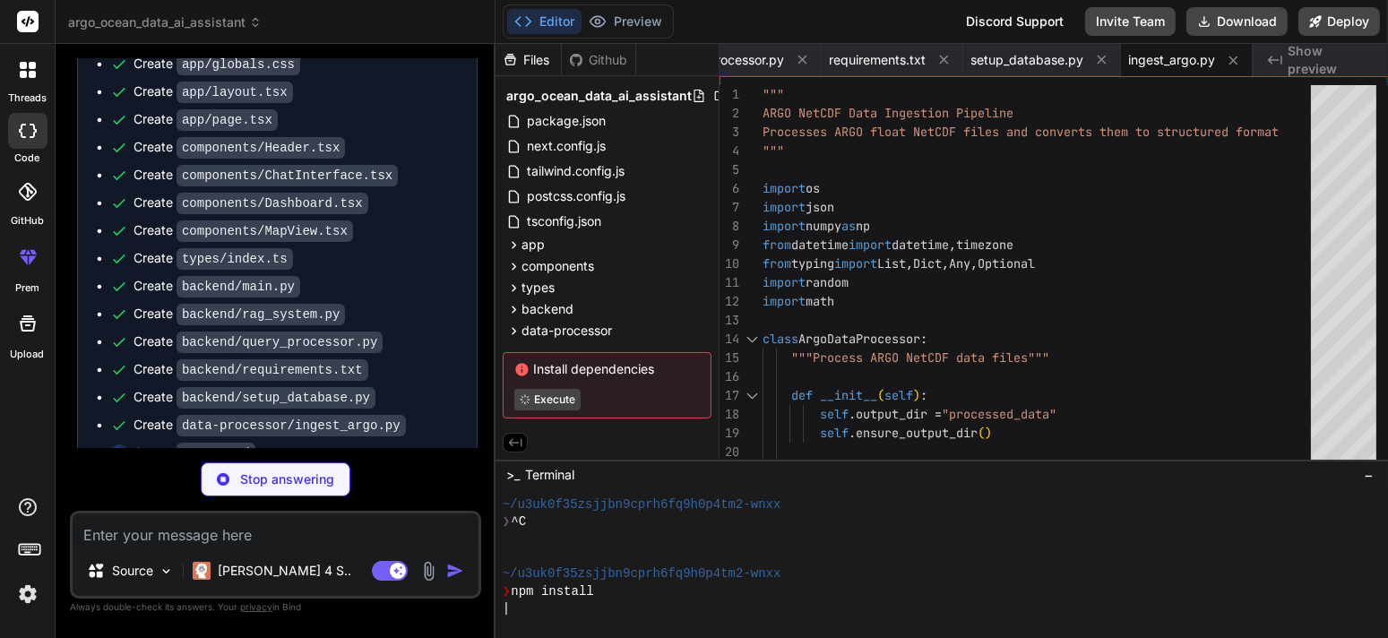
type textarea "x"
type textarea "- [ ] Integration with other ocean datasets - [ ] Advanced ML models for predic…"
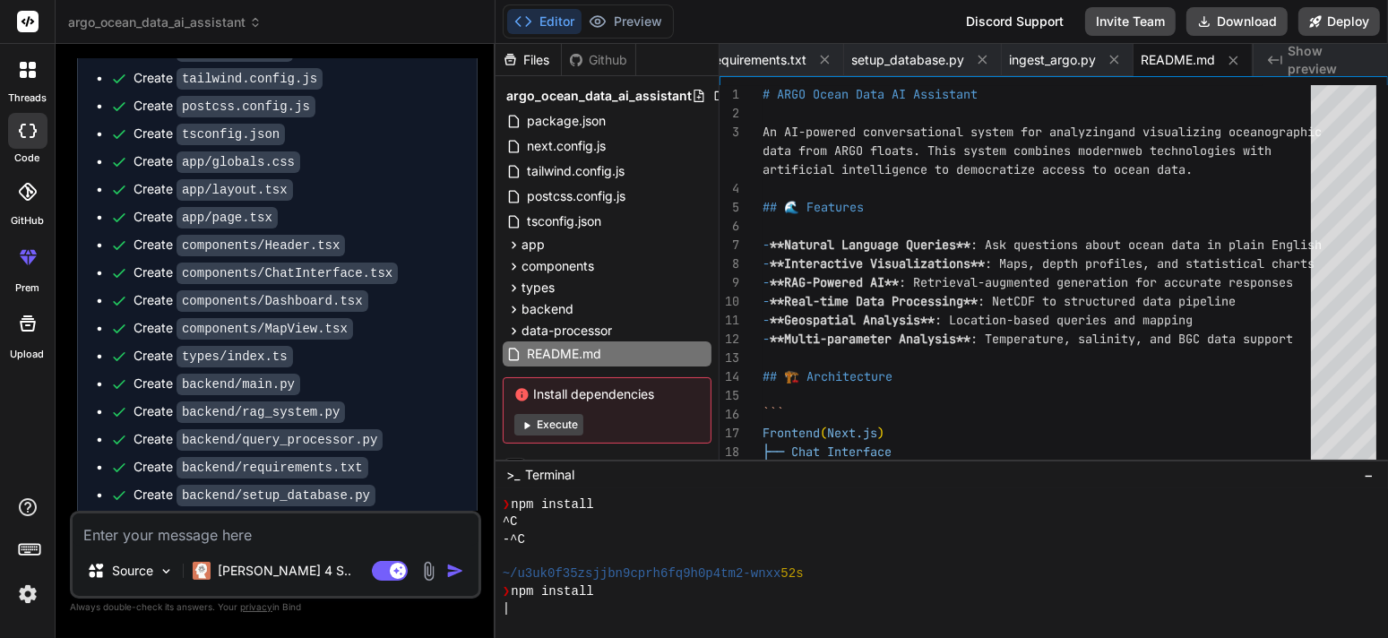
scroll to position [2336, 0]
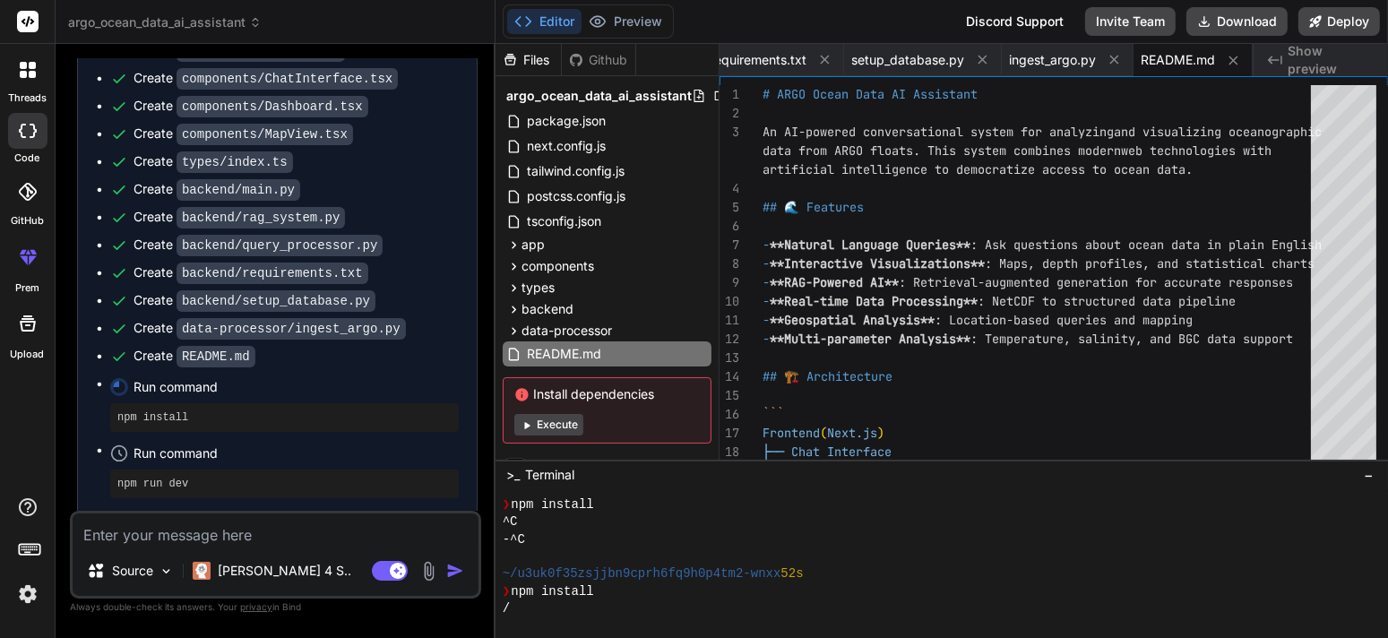
click at [555, 417] on button "Execute" at bounding box center [548, 425] width 69 height 22
click at [560, 415] on button "Execute" at bounding box center [548, 425] width 69 height 22
type textarea "x"
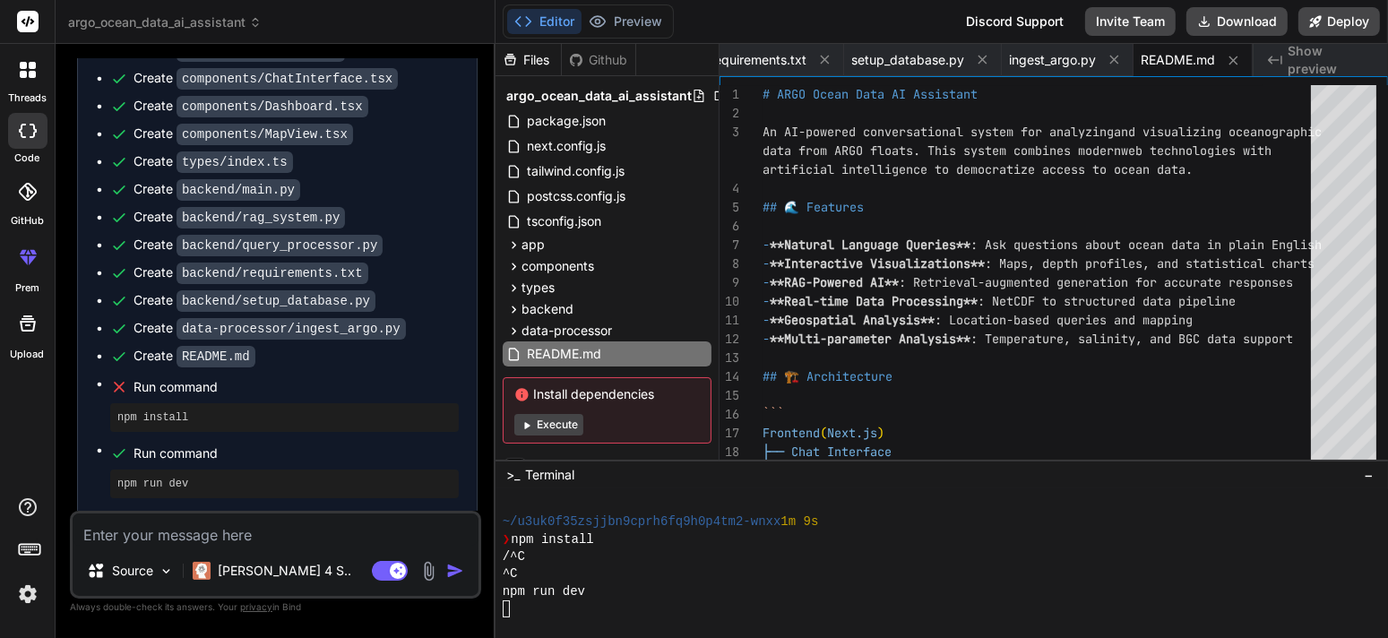
scroll to position [260, 0]
click at [271, 545] on textarea at bounding box center [276, 529] width 406 height 32
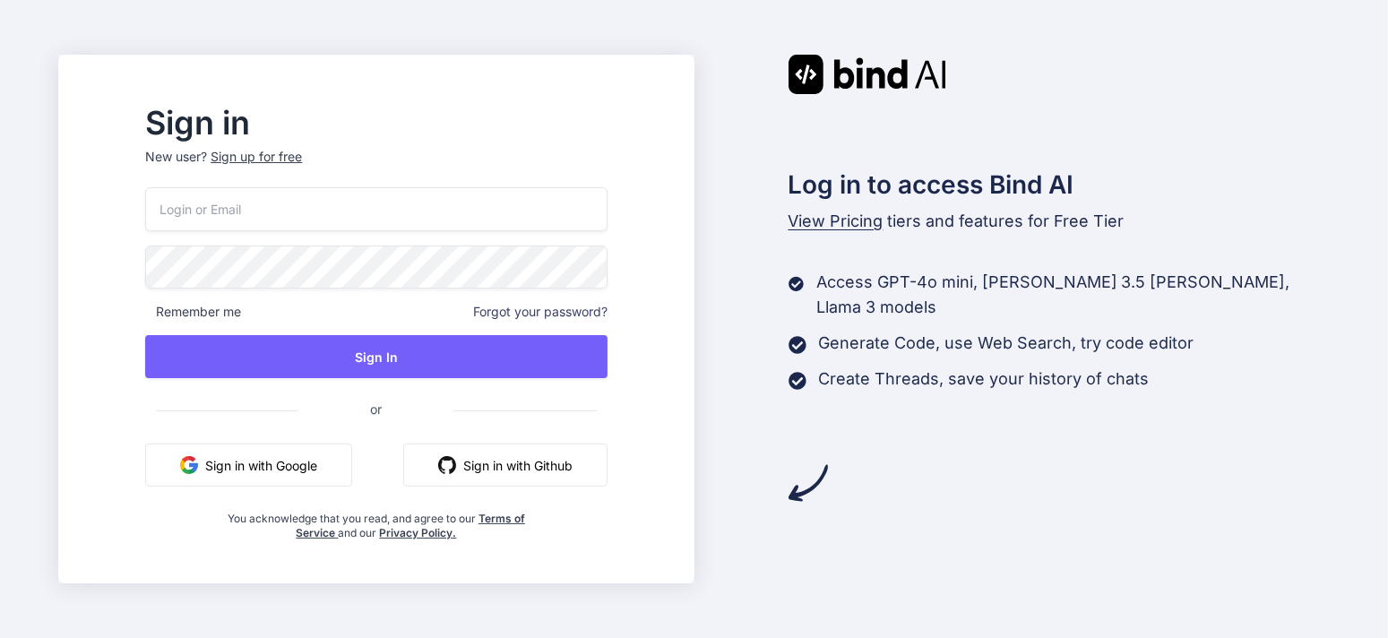
click at [347, 473] on button "Sign in with Google" at bounding box center [248, 464] width 207 height 43
click at [332, 455] on button "Sign in with Google" at bounding box center [248, 464] width 207 height 43
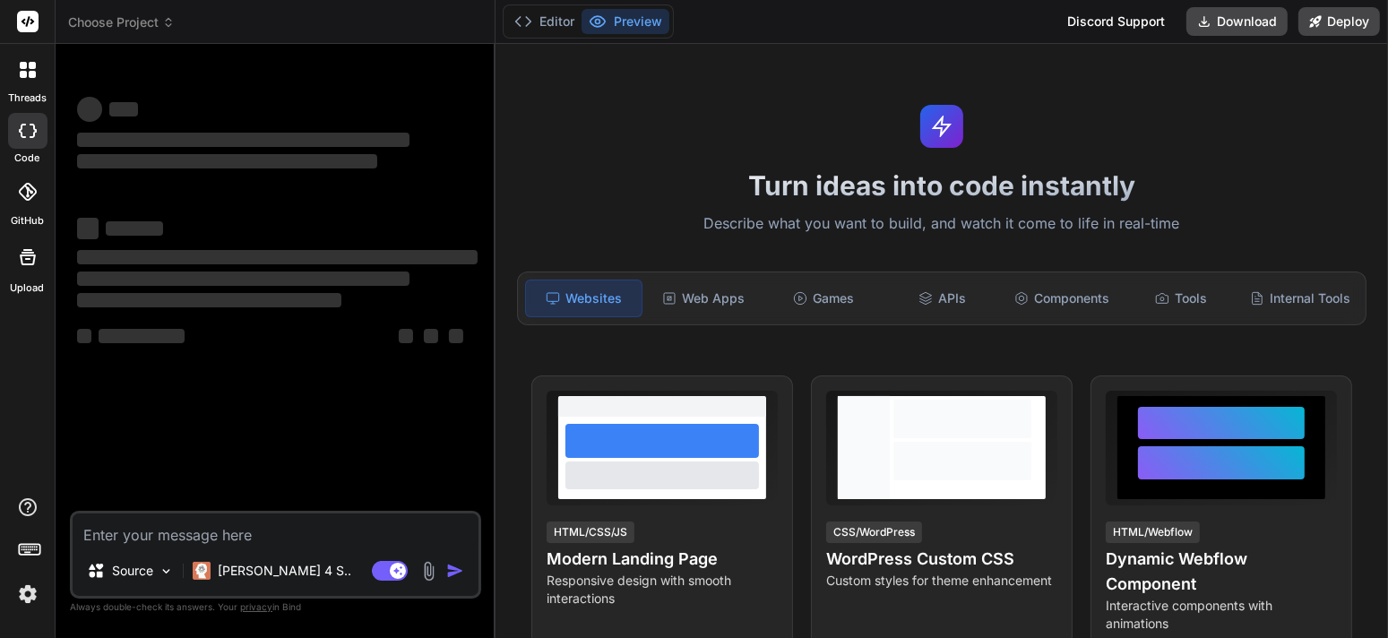
type textarea "x"
type textarea "Project Title: Oceanographic Data Chatbot – Next.js Professional Frontend Proje…"
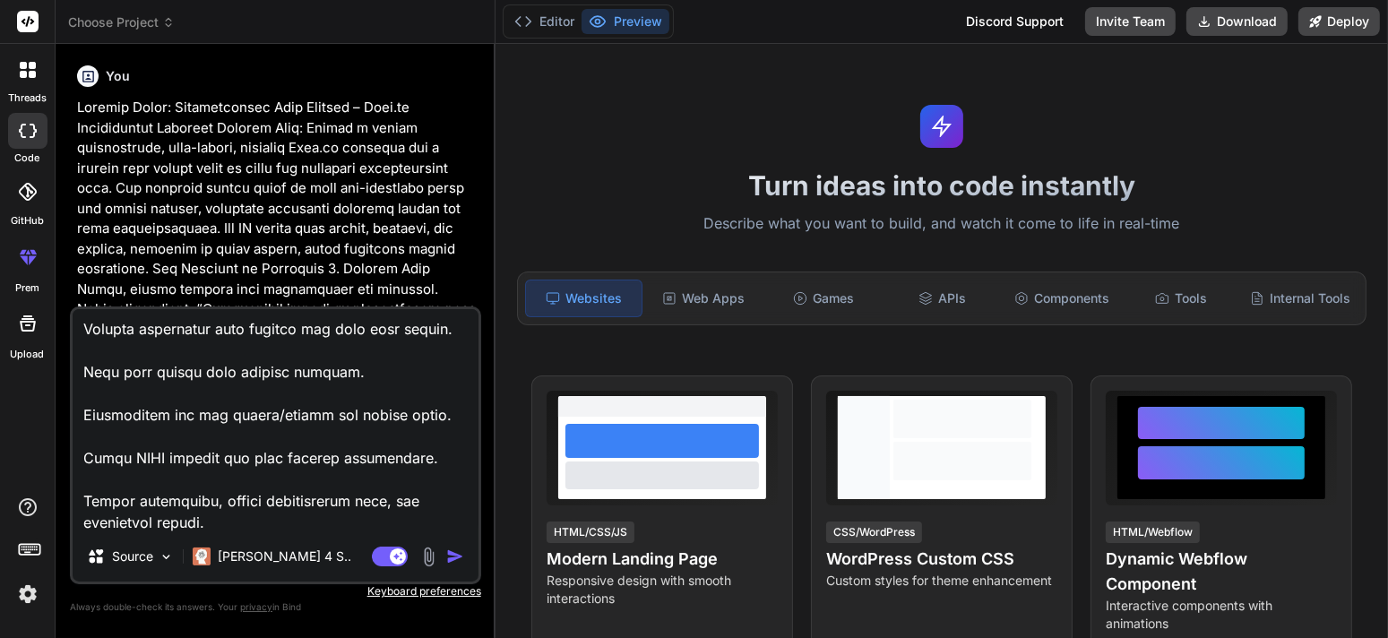
type textarea "x"
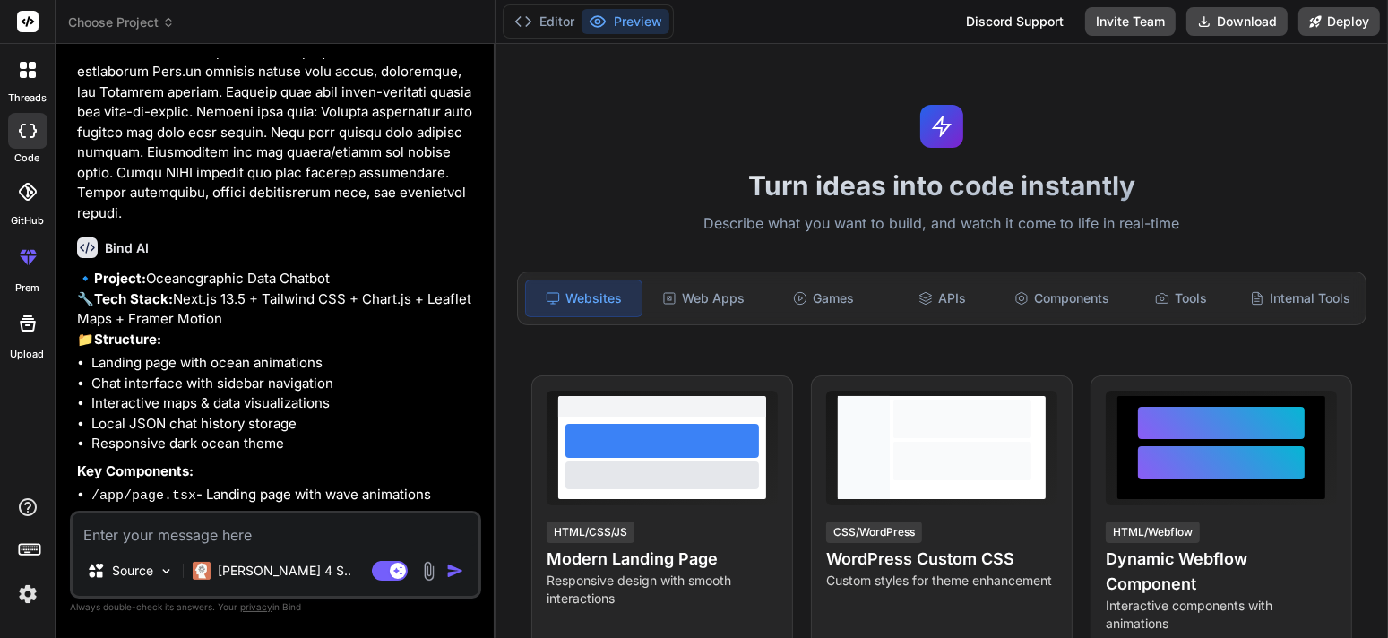
scroll to position [1332, 0]
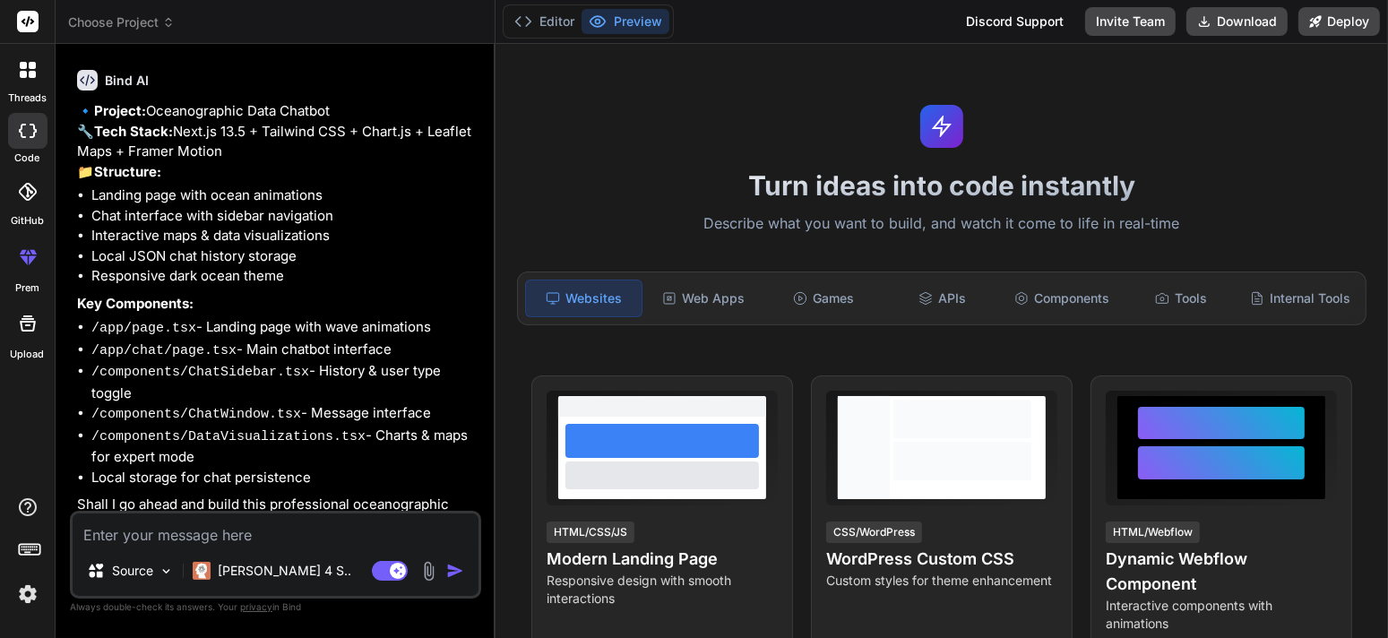
type textarea "x"
type textarea "y"
type textarea "x"
type textarea "ye"
type textarea "x"
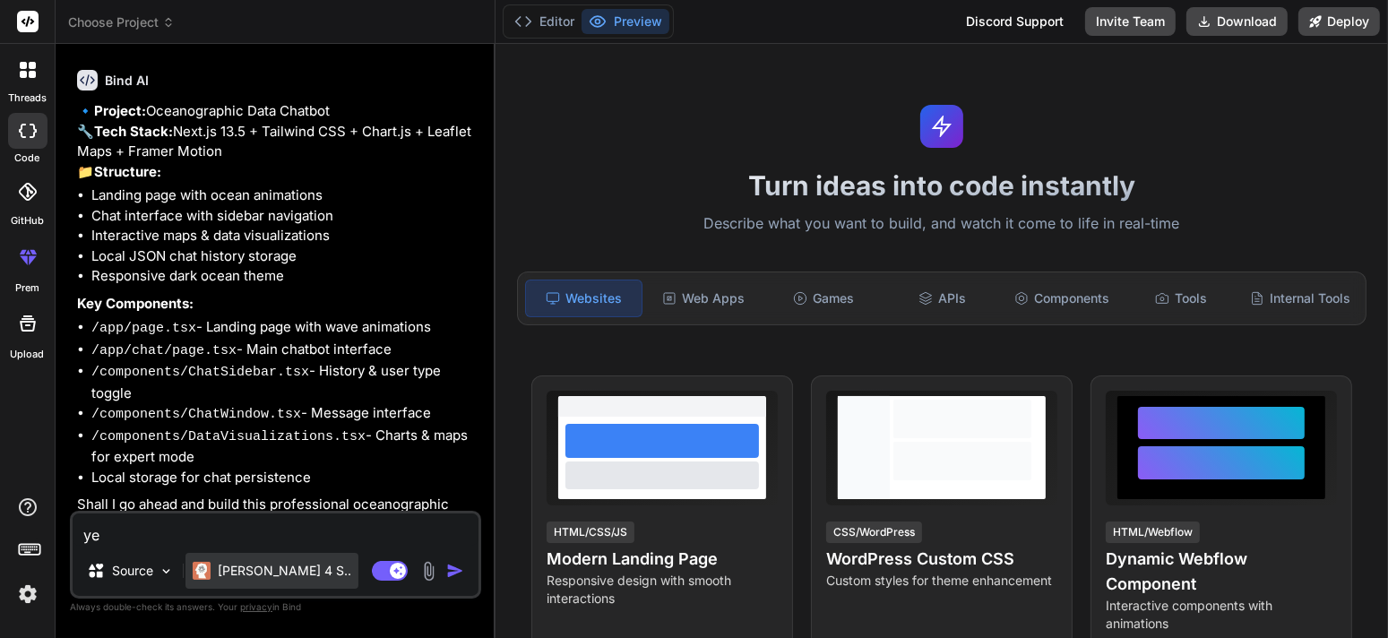
type textarea "yes"
type textarea "x"
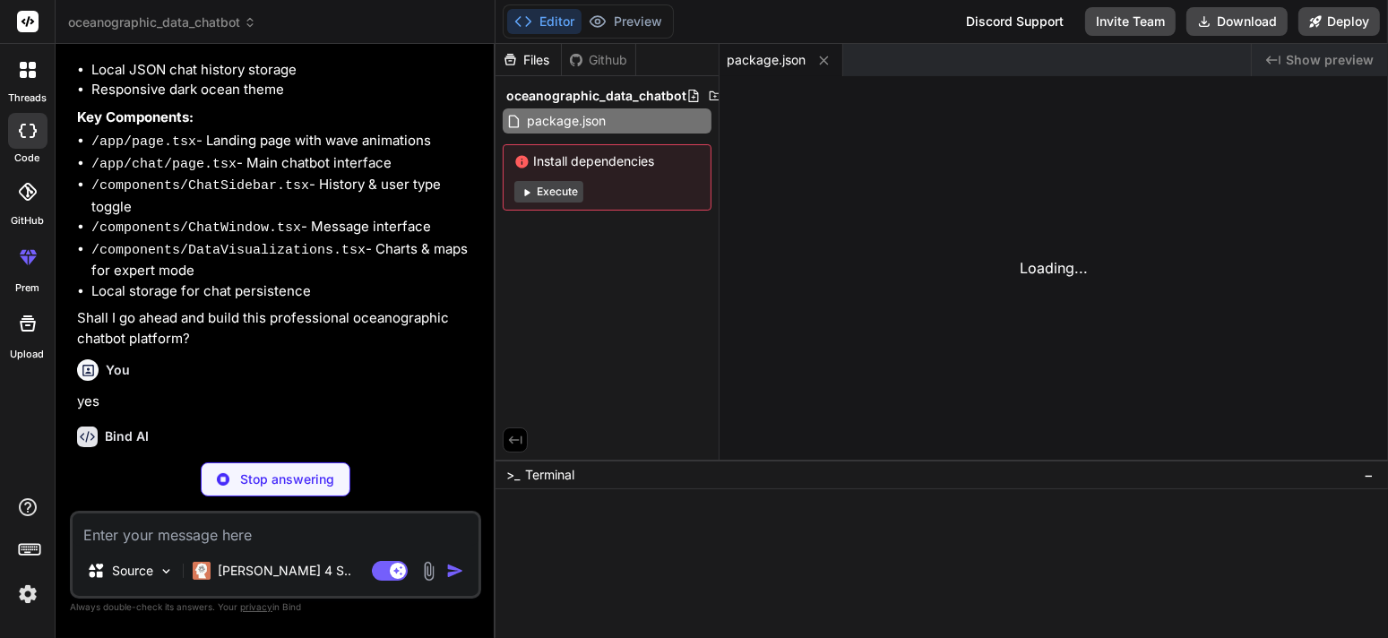
type textarea "x"
type textarea "Config"
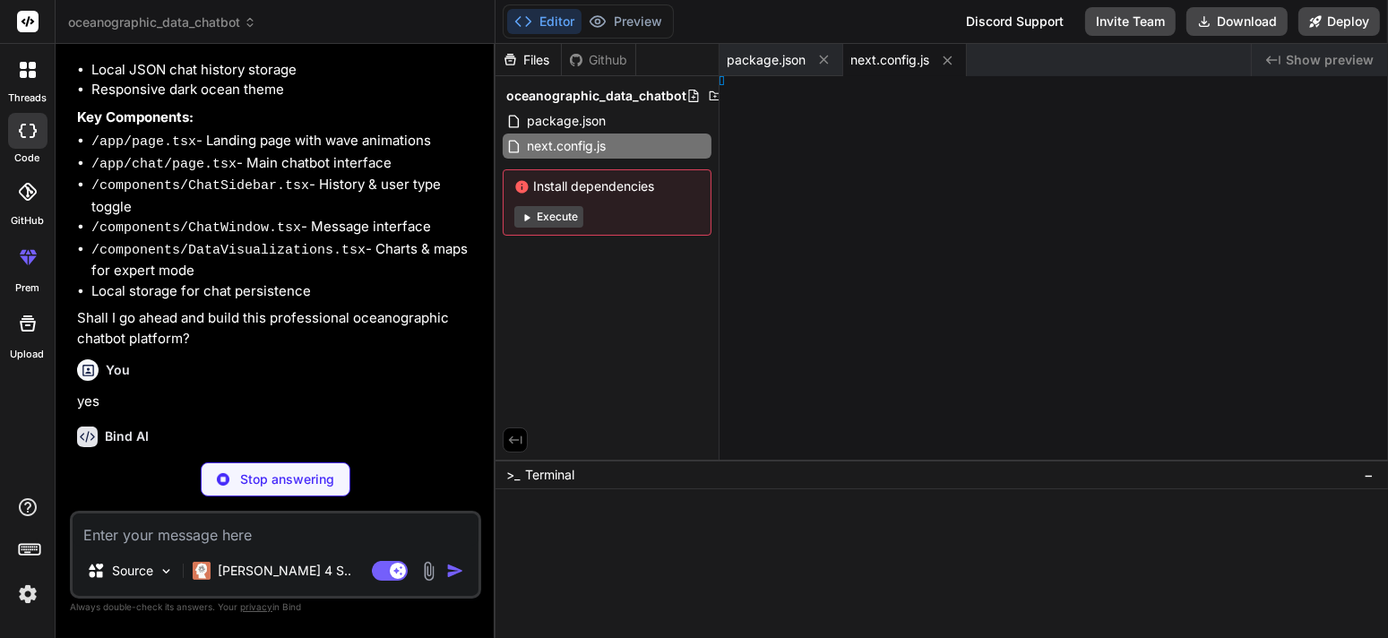
type textarea "x"
type textarea "ns: [], }"
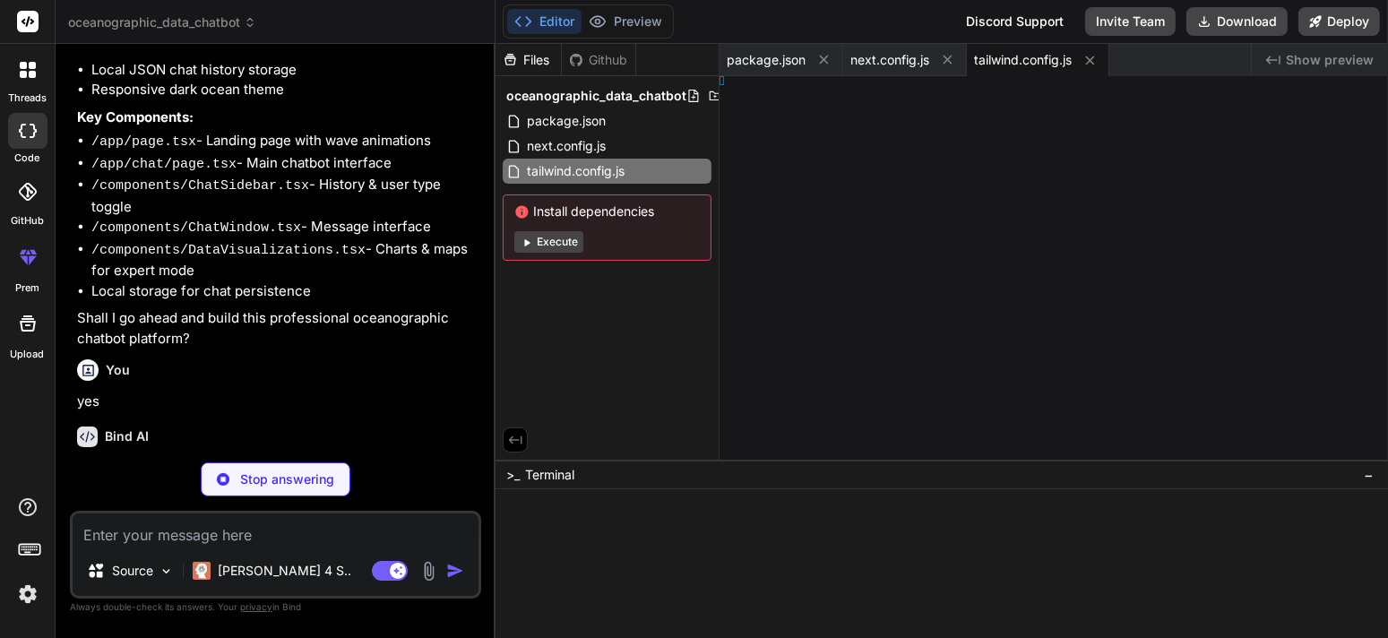
type textarea "x"
type textarea ", }, }"
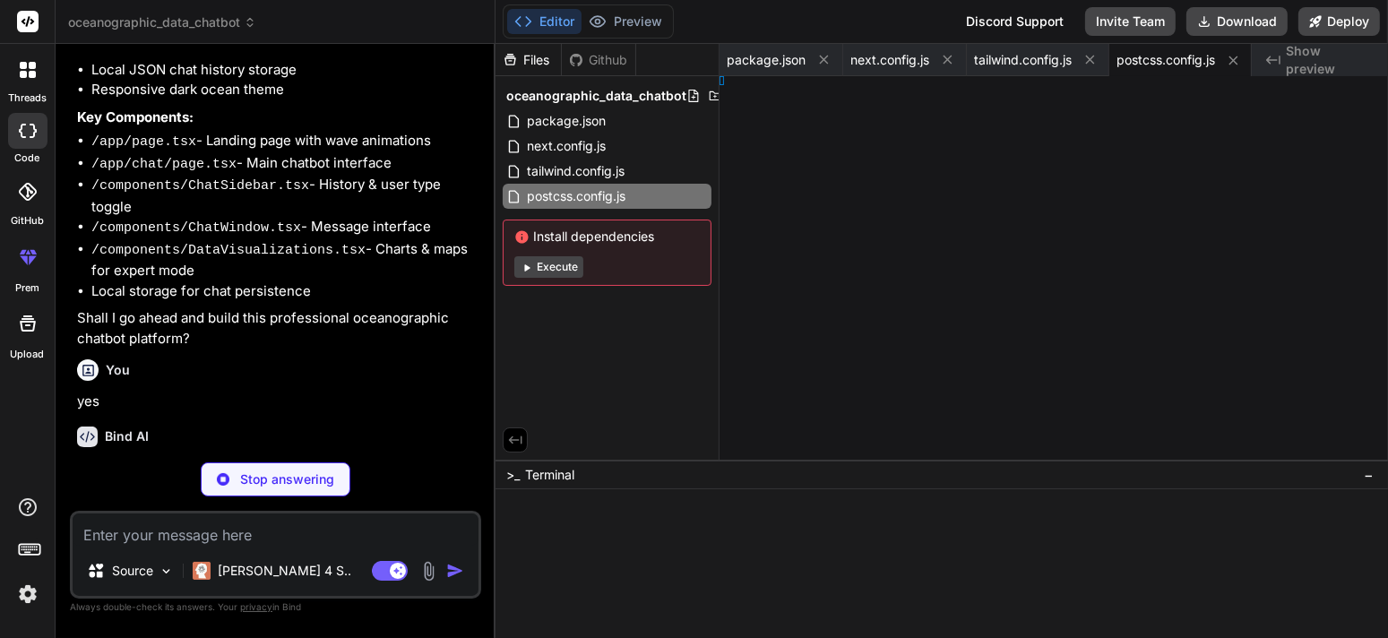
type textarea "x"
type textarea "s"] }"
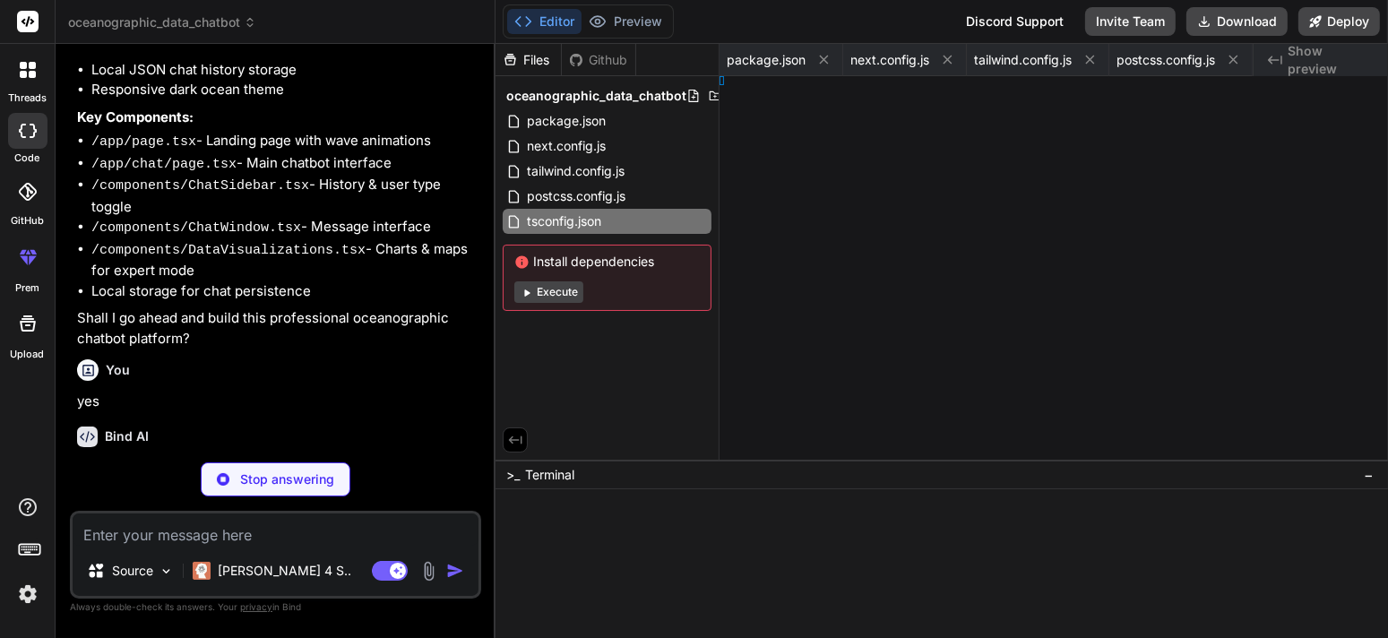
type textarea "x"
type textarea "; }"
type textarea "x"
type textarea "s: 12px; }"
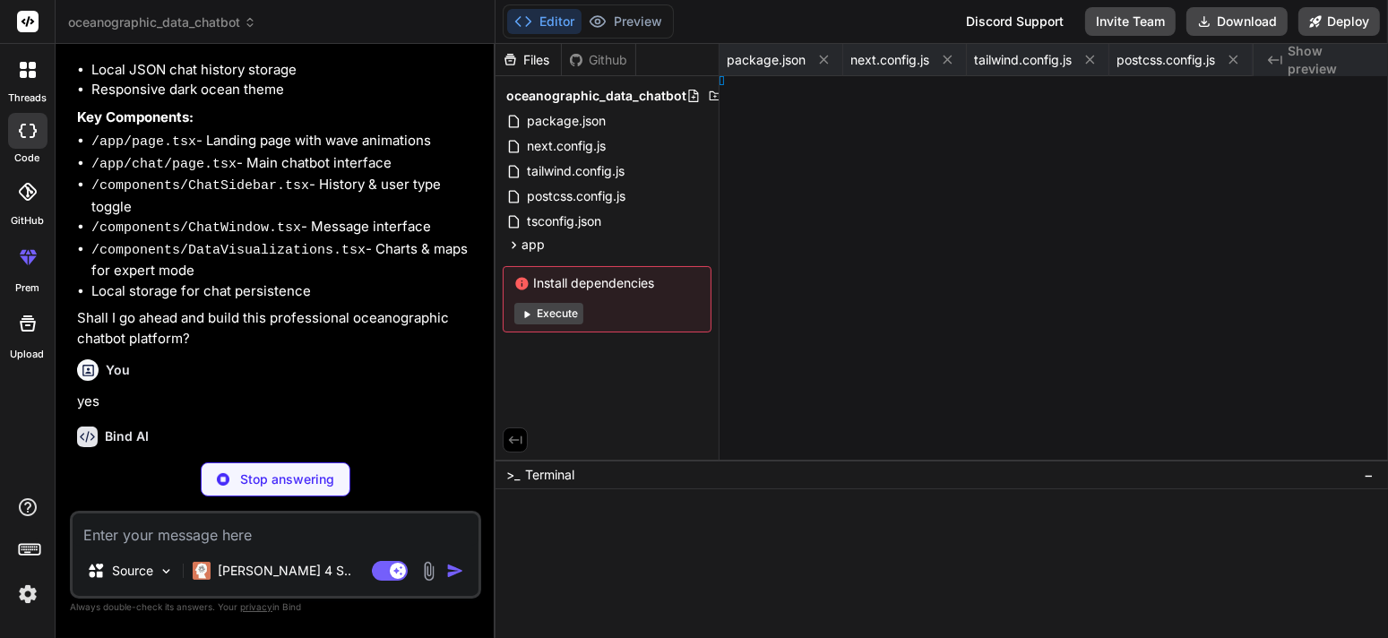
type textarea "x"
type textarea "> ) }"
type textarea "x"
type textarea "via-deep-800 to-ocean-950"> {children} </div> </body> </html> ) }"
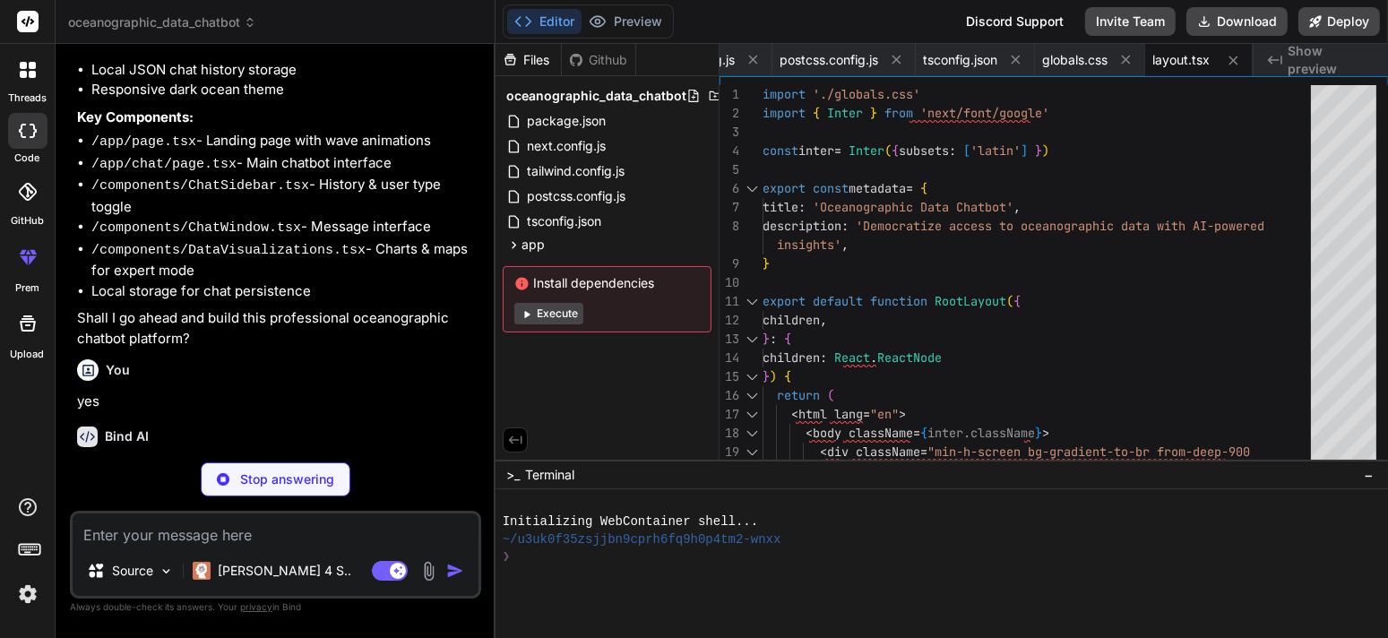
scroll to position [1802, 0]
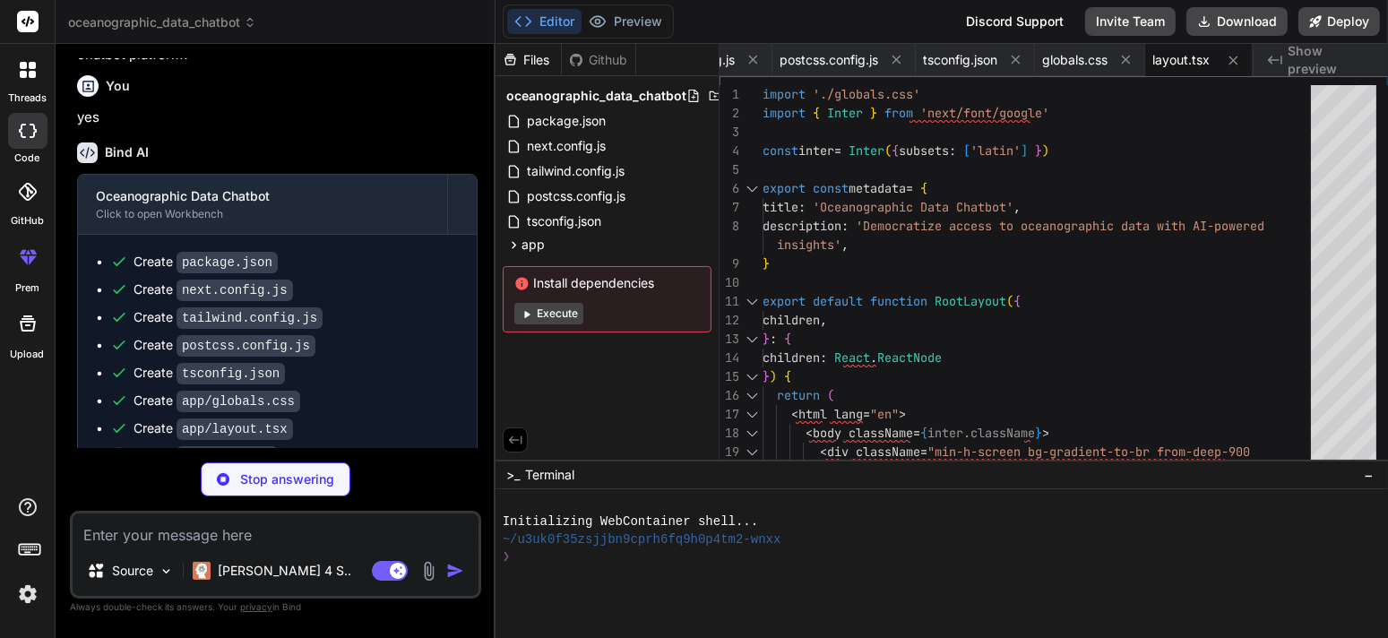
type textarea "x"
type textarea ") }"
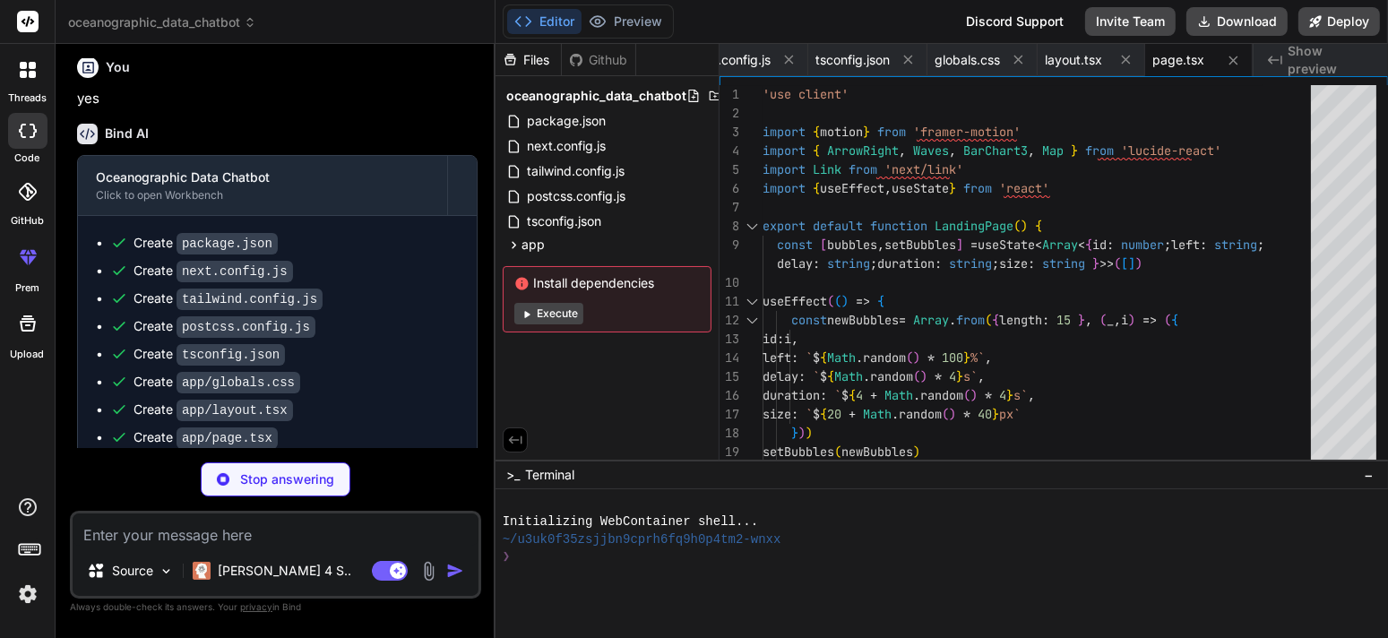
scroll to position [1829, 0]
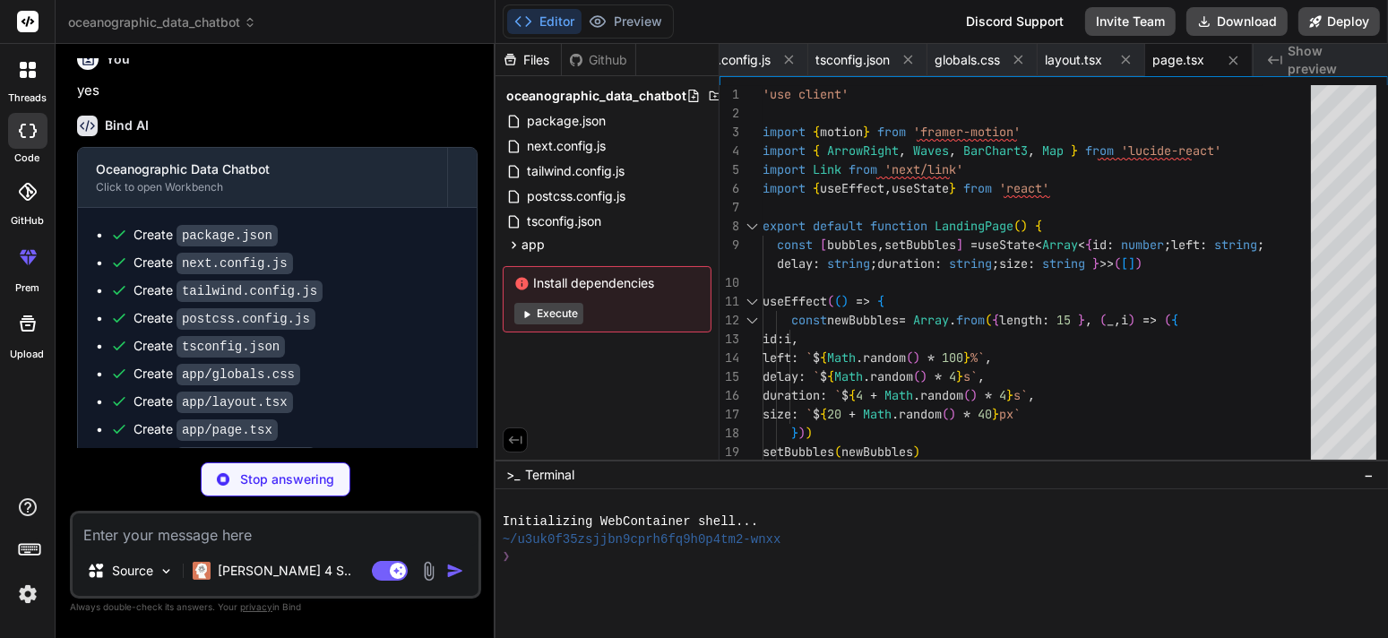
click at [552, 311] on button "Execute" at bounding box center [548, 314] width 69 height 22
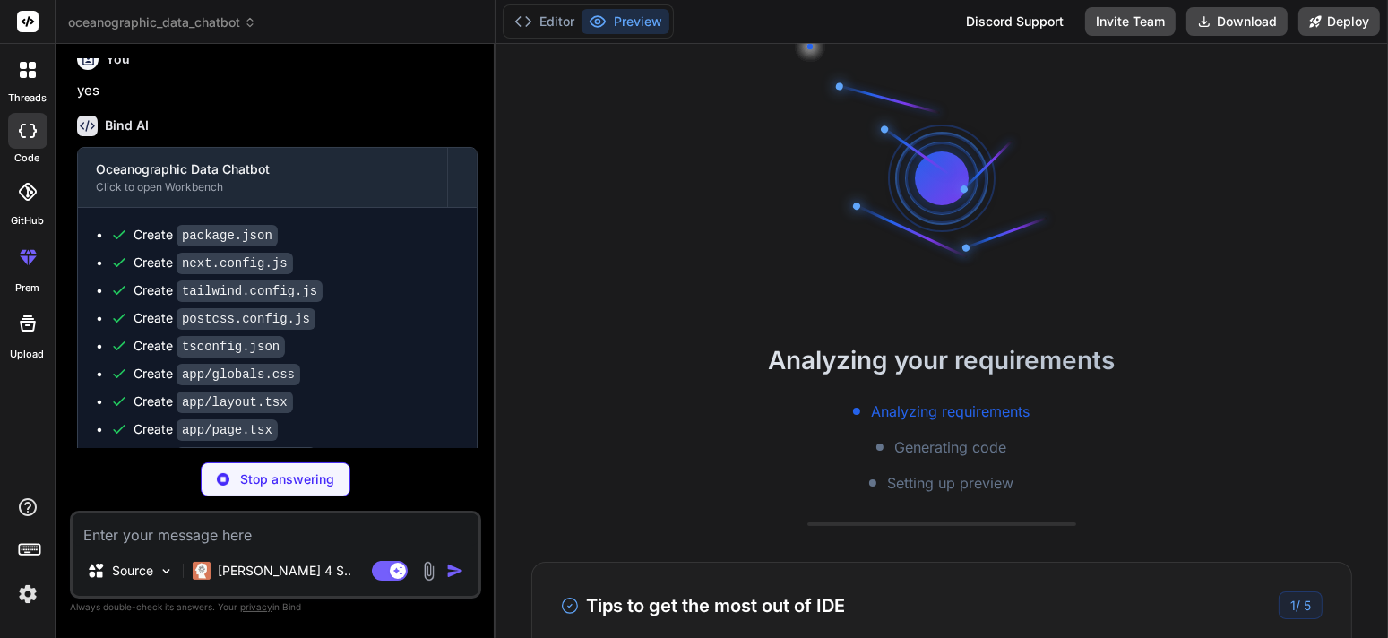
scroll to position [34, 0]
type textarea "x"
type textarea "sidebarOpen={sidebarOpen} /> </div> </div> ) }"
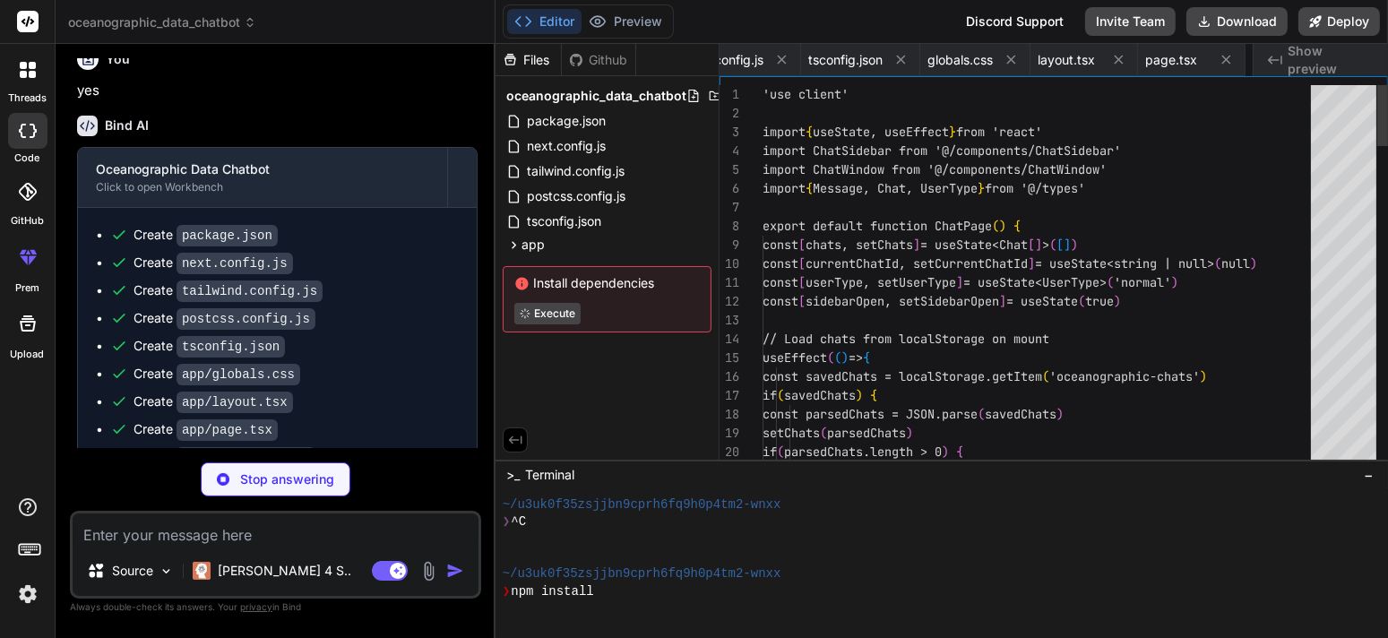
scroll to position [0, 559]
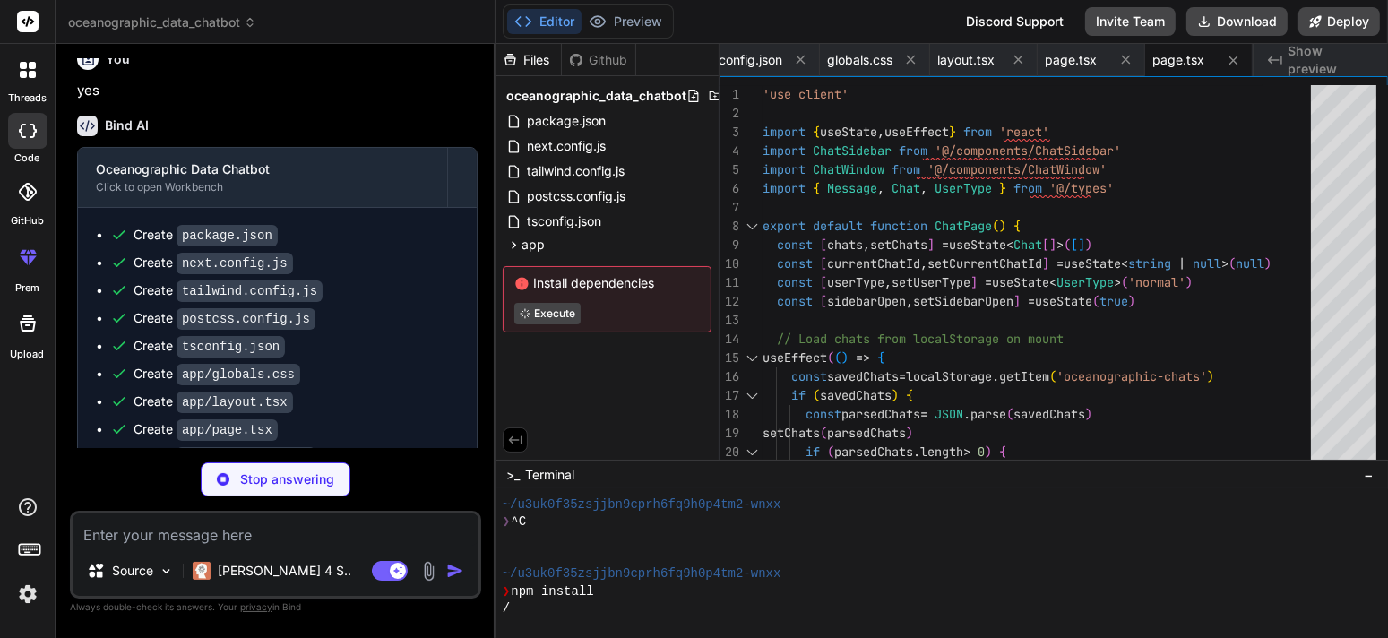
type textarea "x"
type textarea "rows: (string | number)[][] }"
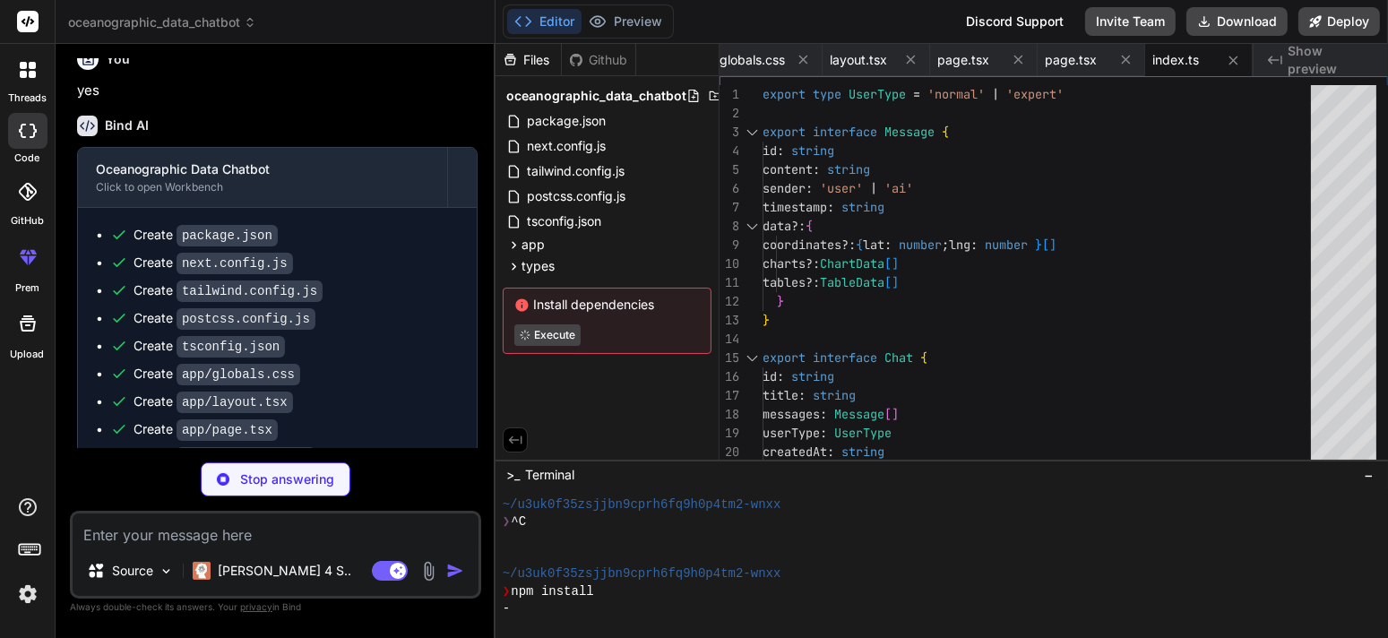
type textarea "x"
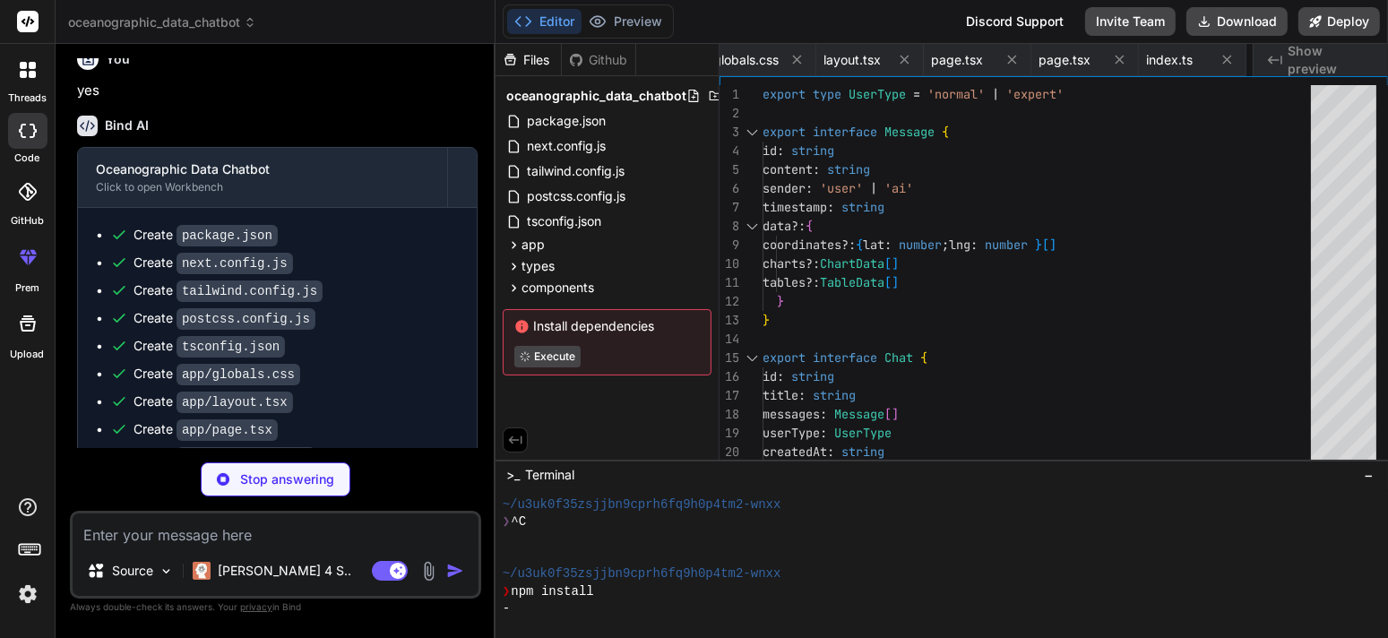
type textarea "x"
type textarea "</div> </div> </div> ) }"
type textarea "x"
type textarea "))} </tbody> </table> </div> </div> ))} </div> ) }"
type textarea "x"
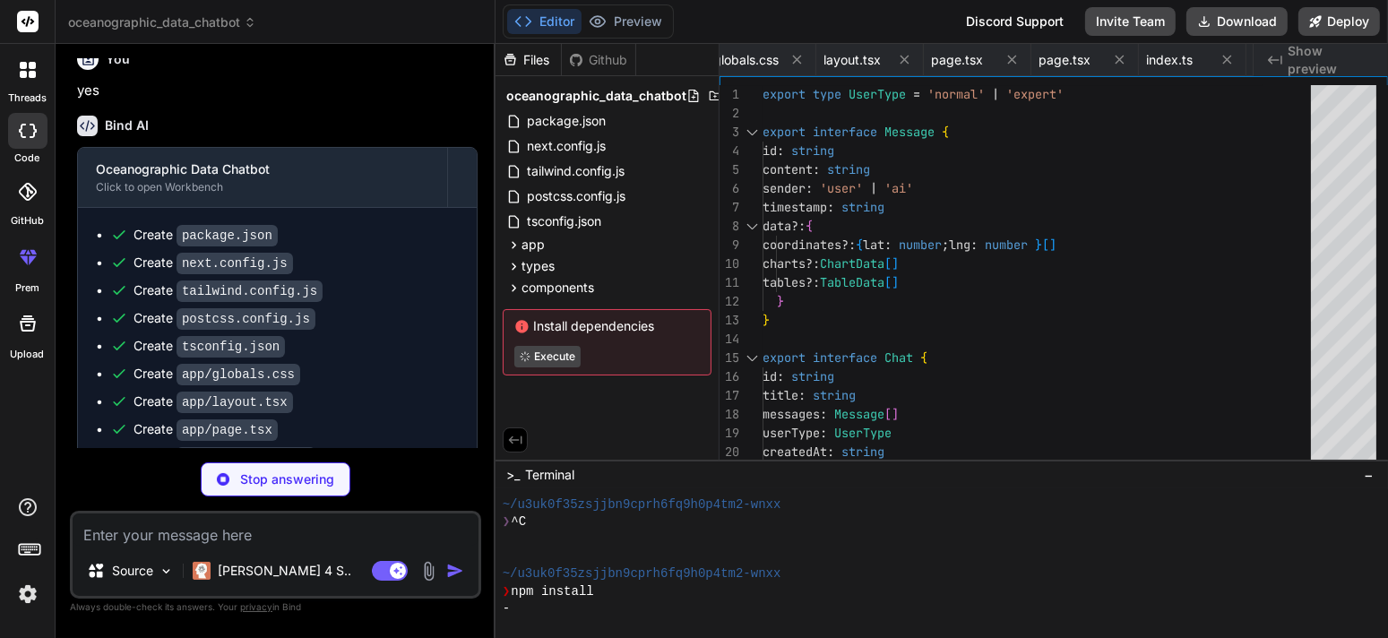
type textarea "</Popup> </Marker> ))} <FitBoundsComponent coordinates={coordinates} /> </MapCo…"
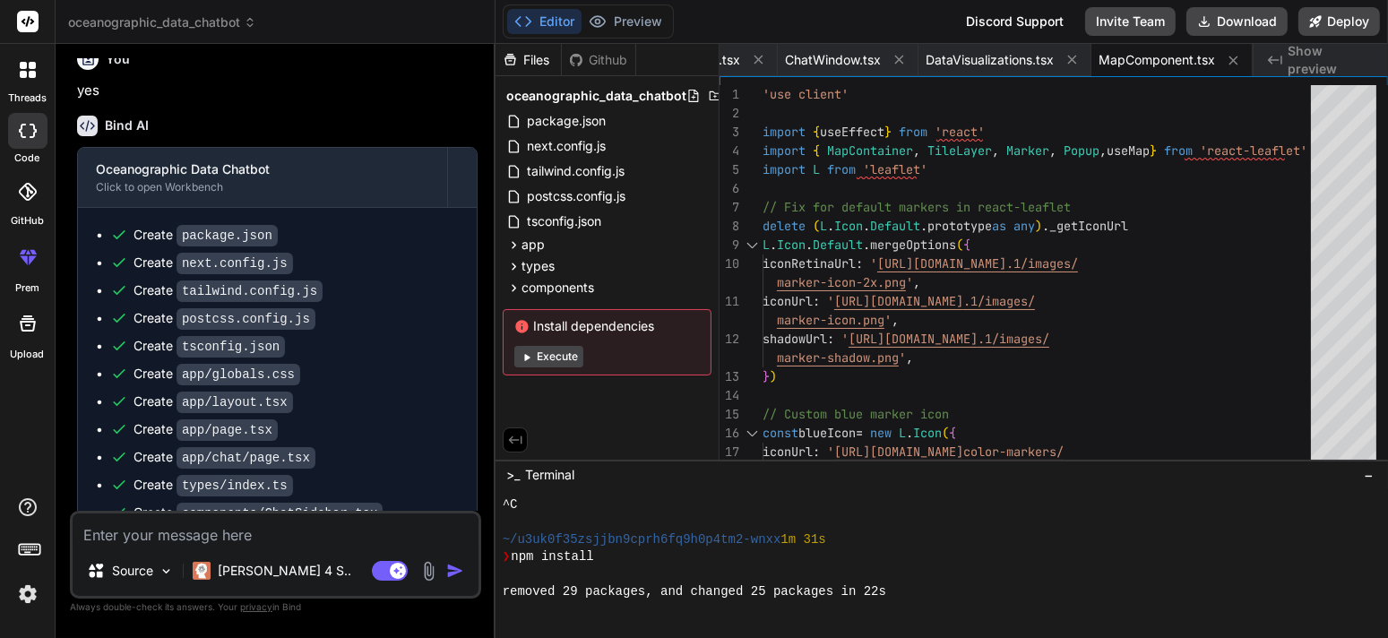
scroll to position [399, 0]
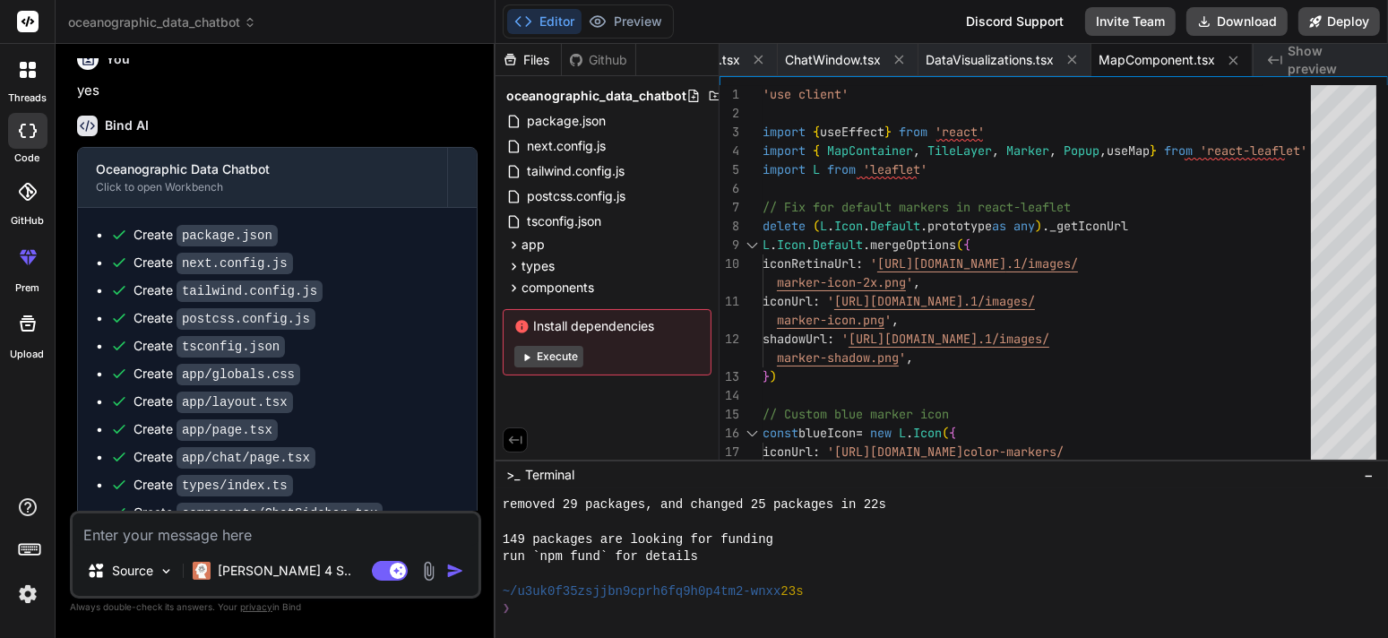
click at [552, 355] on button "Execute" at bounding box center [548, 357] width 69 height 22
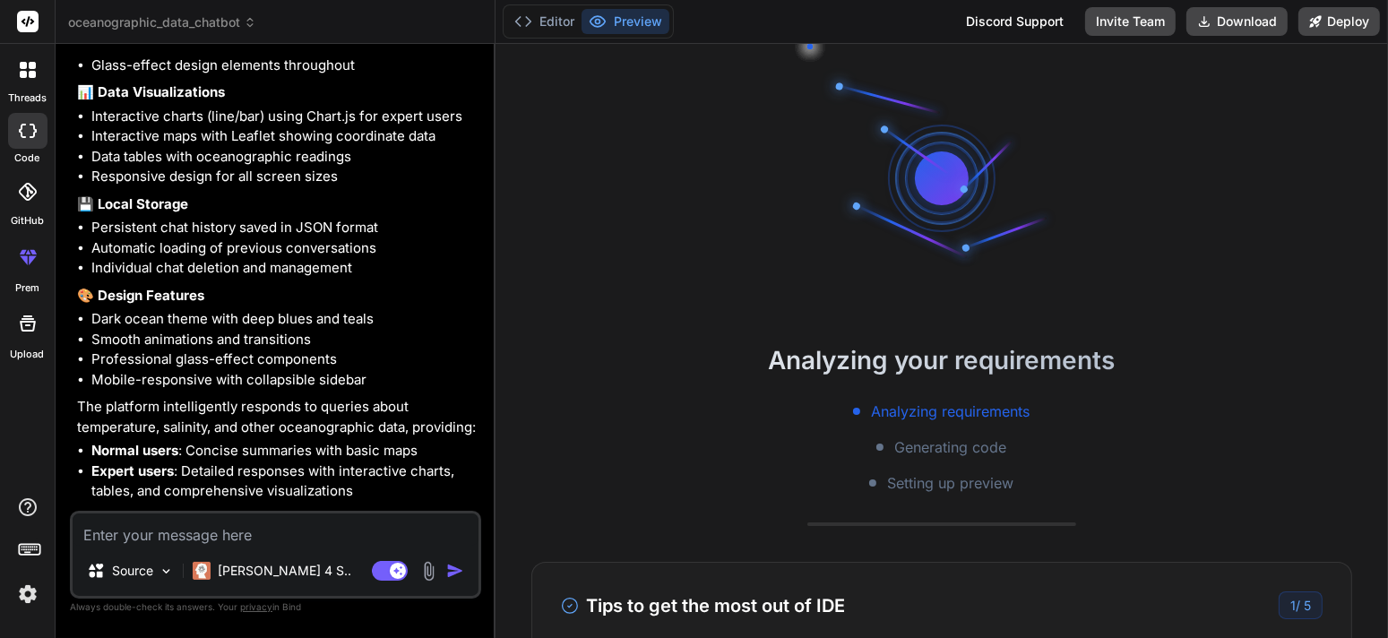
scroll to position [606, 0]
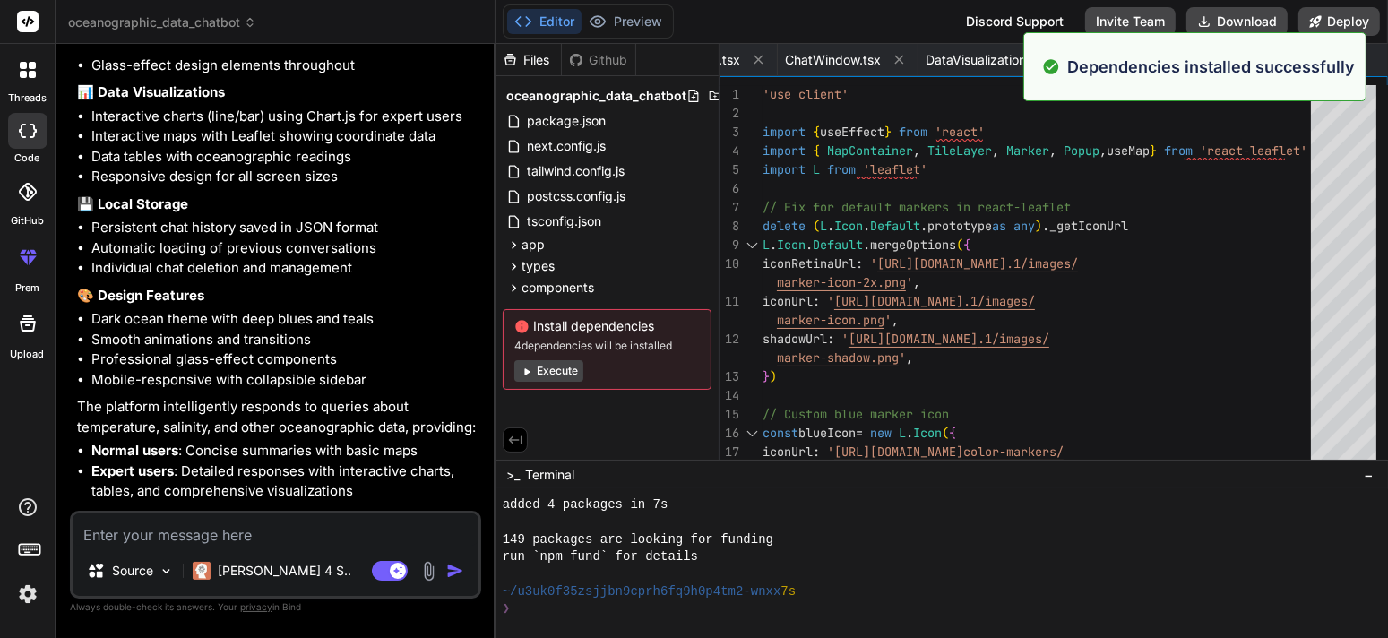
type textarea "x"
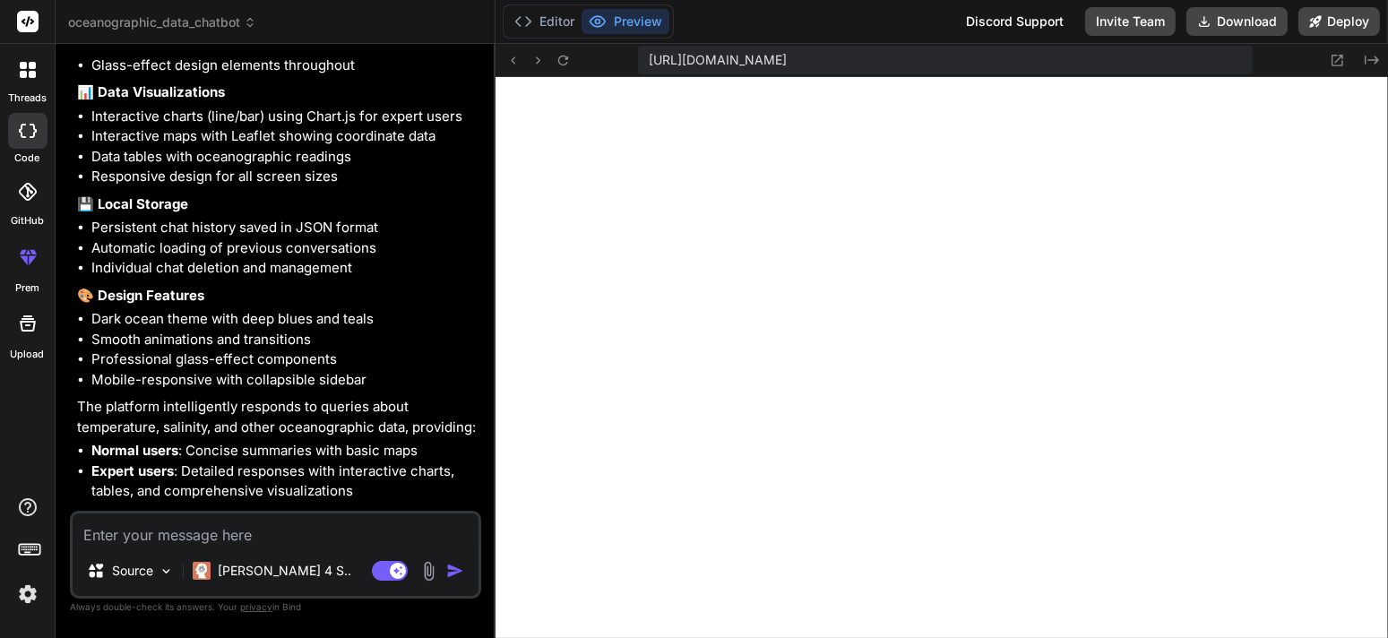
scroll to position [1907, 0]
click at [1329, 55] on button at bounding box center [1338, 60] width 22 height 22
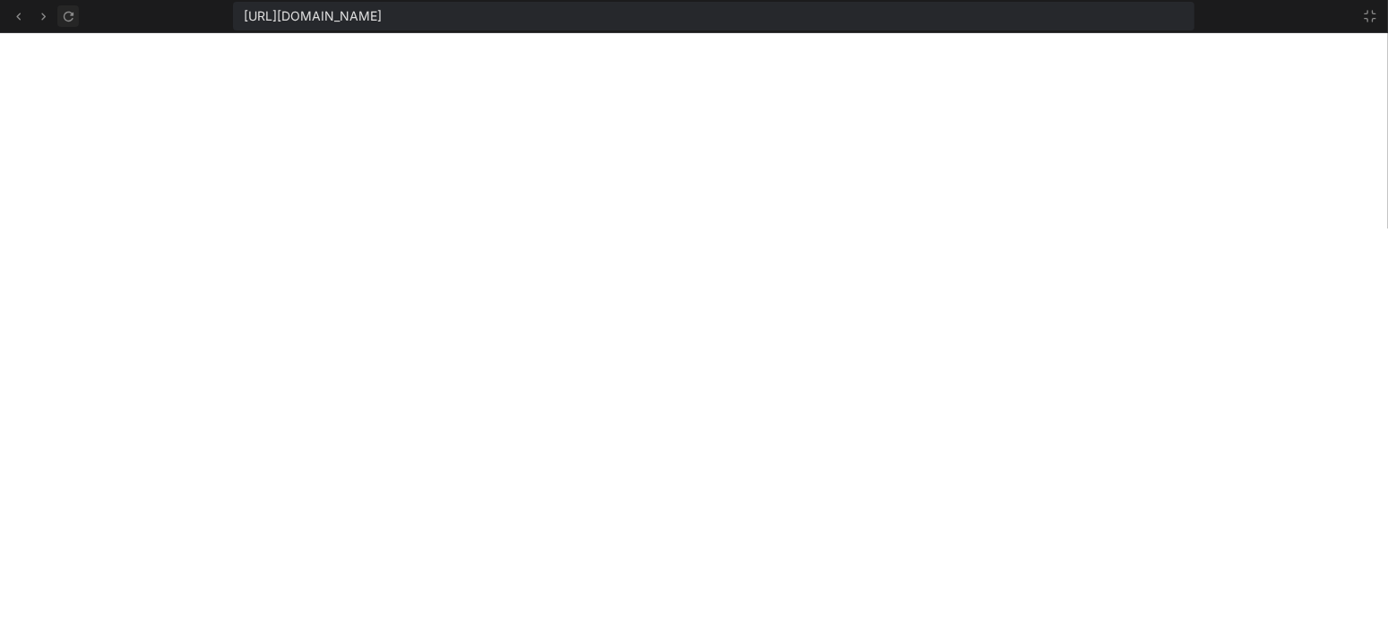
scroll to position [1924, 0]
click at [1374, 18] on icon at bounding box center [1369, 16] width 11 height 11
